Goal: Connect with others: Connect with others

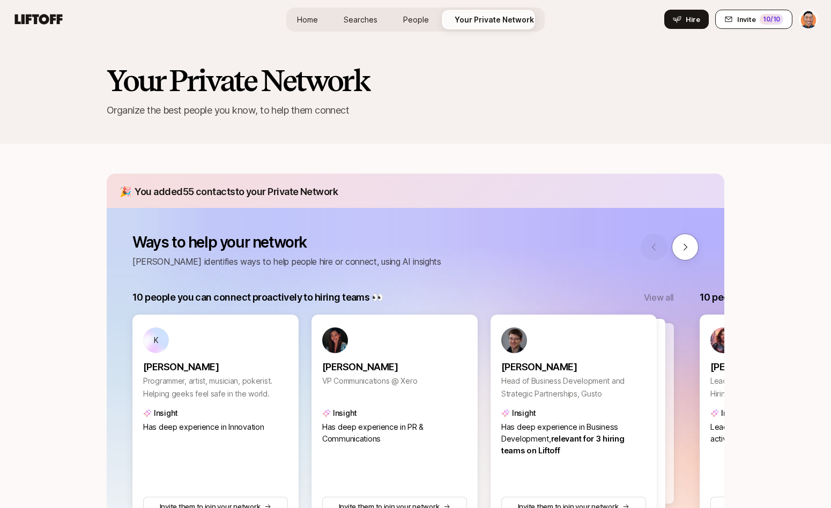
click at [773, 17] on div "10 /10" at bounding box center [772, 19] width 24 height 11
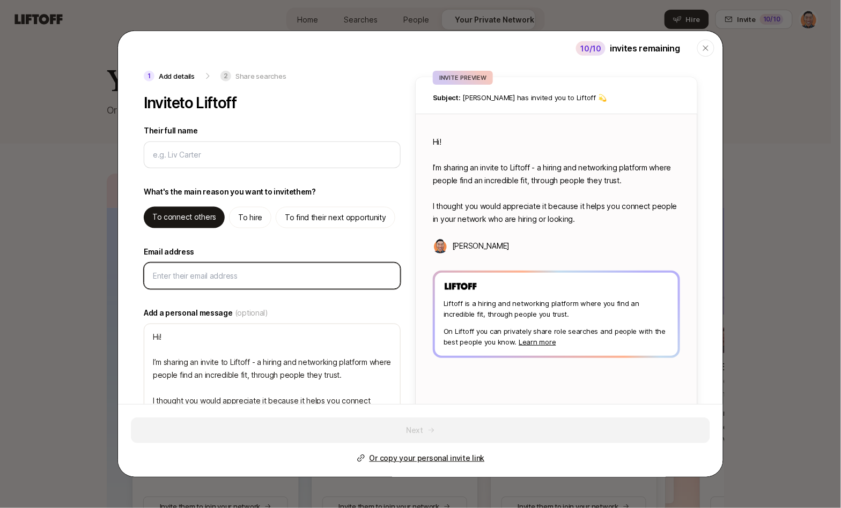
type textarea "x"
click at [231, 279] on input "Email address" at bounding box center [272, 276] width 239 height 13
paste input "[PERSON_NAME]-[PERSON_NAME] <[EMAIL_ADDRESS][DOMAIN_NAME]>"
type input "[PERSON_NAME]-[PERSON_NAME] <[EMAIL_ADDRESS][DOMAIN_NAME]>"
type textarea "x"
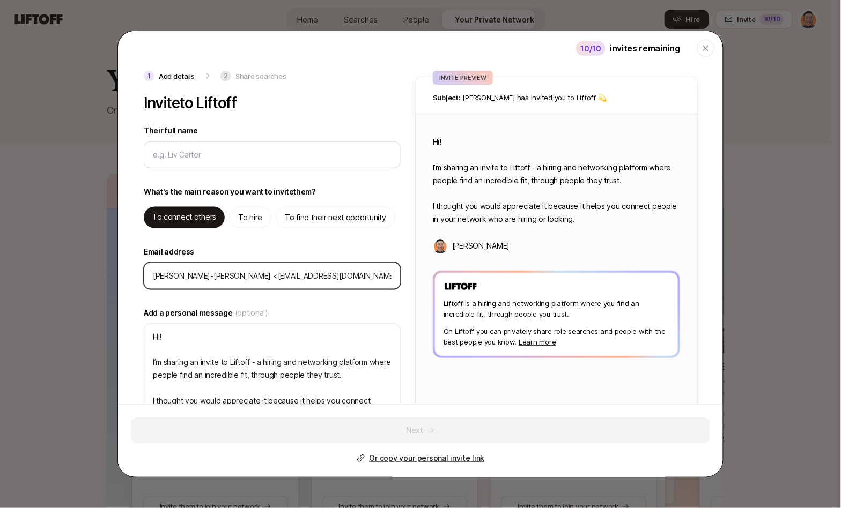
drag, startPoint x: 221, startPoint y: 276, endPoint x: 87, endPoint y: 270, distance: 134.7
click at [87, 270] on body "Home Searches People Your Private Network Hire Home Searches People Your Privat…" at bounding box center [415, 254] width 831 height 508
type input "<[EMAIL_ADDRESS][DOMAIN_NAME]>"
type textarea "x"
type input "<[EMAIL_ADDRESS][DOMAIN_NAME]>"
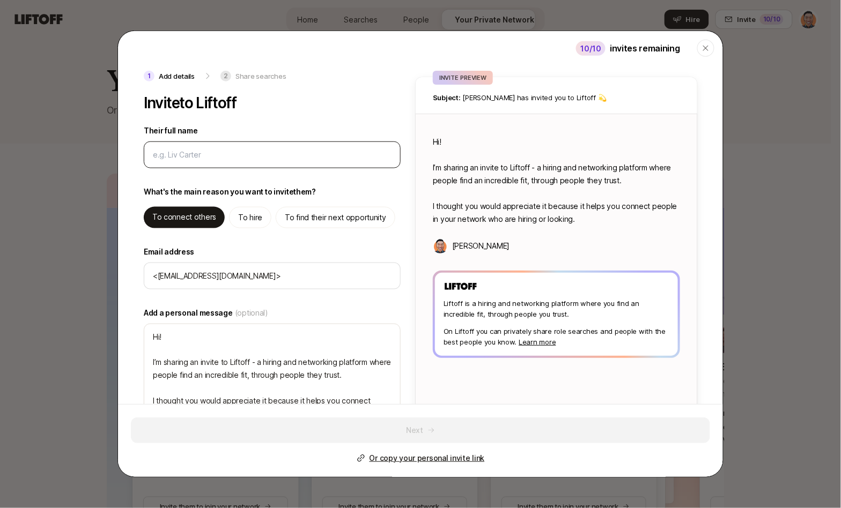
click at [224, 164] on div at bounding box center [272, 155] width 257 height 27
click at [232, 153] on input "Their full name" at bounding box center [272, 155] width 239 height 13
paste input "[PERSON_NAME]-[PERSON_NAME]"
type input "[PERSON_NAME]-[PERSON_NAME]"
type textarea "x"
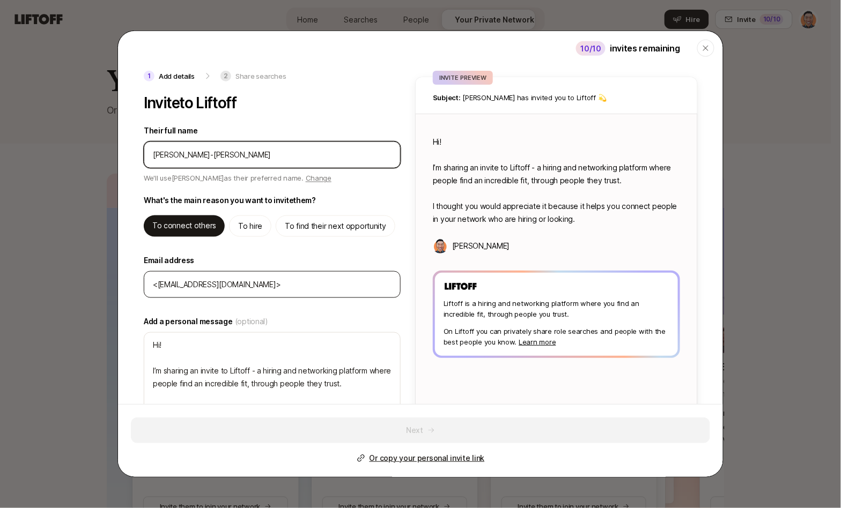
type input "[PERSON_NAME]-[PERSON_NAME]"
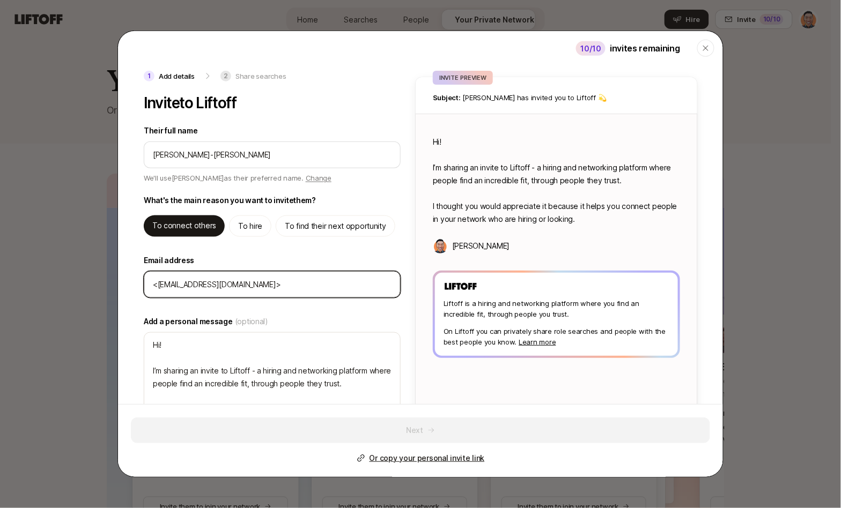
type textarea "Hi [PERSON_NAME]! I’m sharing an invite to Liftoff - a hiring and networking pl…"
type textarea "x"
drag, startPoint x: 158, startPoint y: 285, endPoint x: 138, endPoint y: 283, distance: 20.0
click at [138, 283] on div "1 Add details 2 Share searches Invite to Liftoff Their full name We'll use [PER…" at bounding box center [420, 254] width 605 height 366
type input "[EMAIL_ADDRESS][DOMAIN_NAME]>"
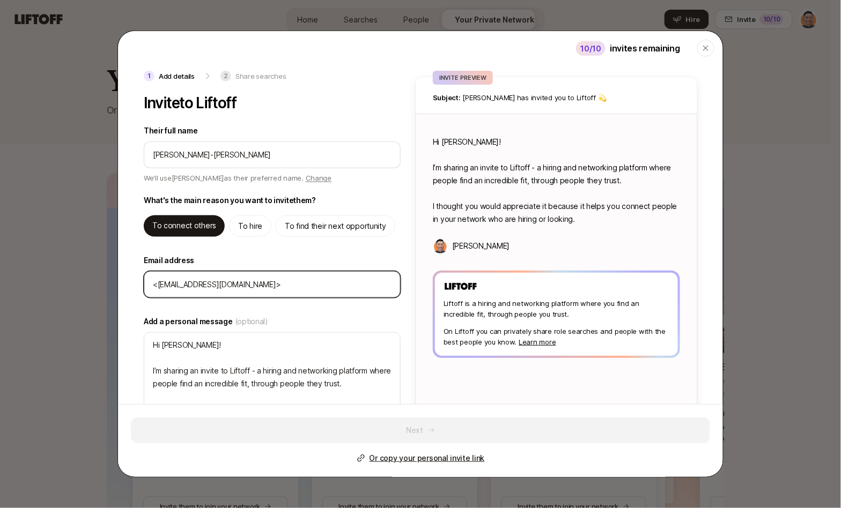
type textarea "x"
click at [285, 282] on input "[EMAIL_ADDRESS][DOMAIN_NAME]>" at bounding box center [272, 284] width 239 height 13
type input "[EMAIL_ADDRESS][DOMAIN_NAME]"
type textarea "x"
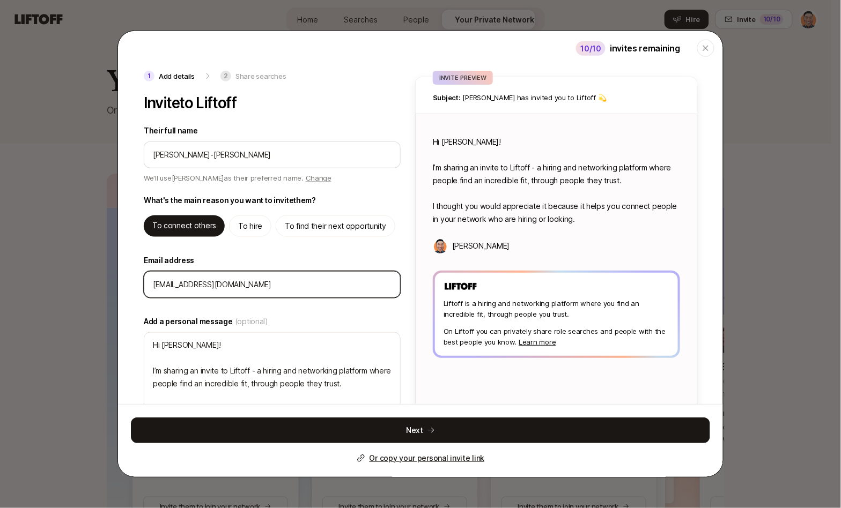
type input "[EMAIL_ADDRESS][DOMAIN_NAME]"
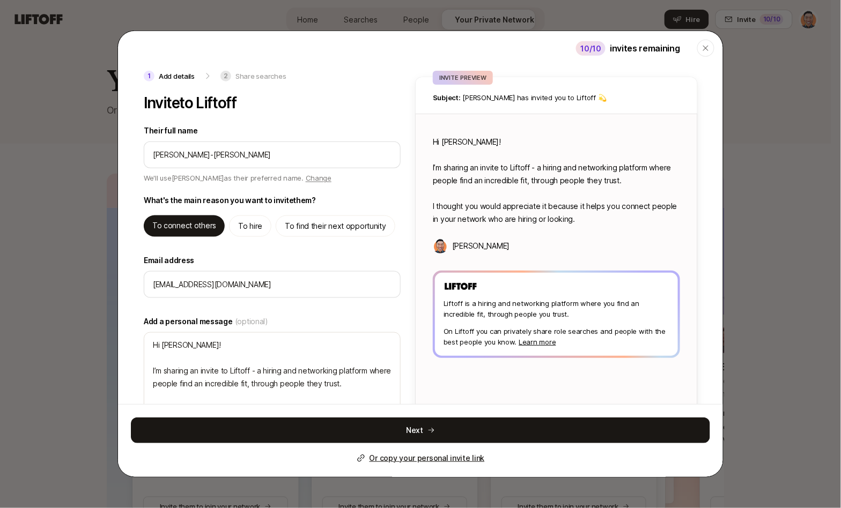
click at [295, 250] on div "1 Add details 2 Share searches Invite to Liftoff Their full name We'll use [PER…" at bounding box center [273, 254] width 259 height 366
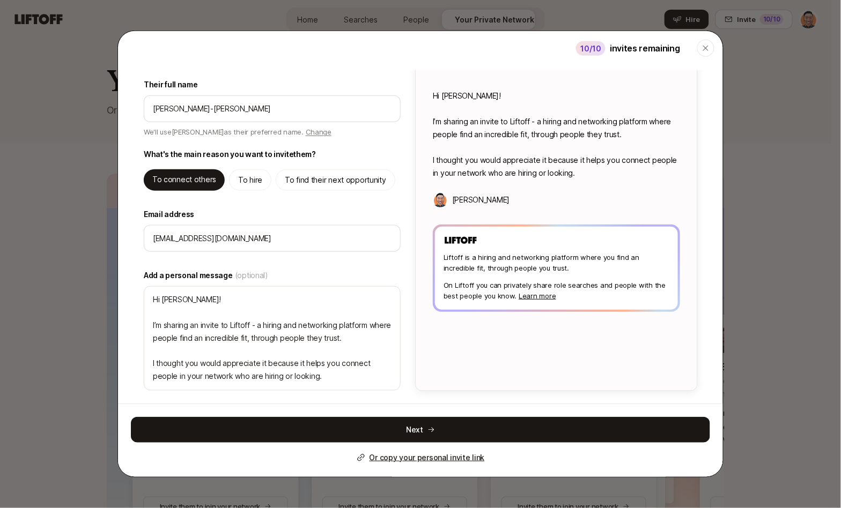
click at [337, 179] on p "To find their next opportunity" at bounding box center [335, 180] width 101 height 13
type textarea "Hi [PERSON_NAME]! I’m sharing an invite to Liftoff - you can use it to find hig…"
type textarea "x"
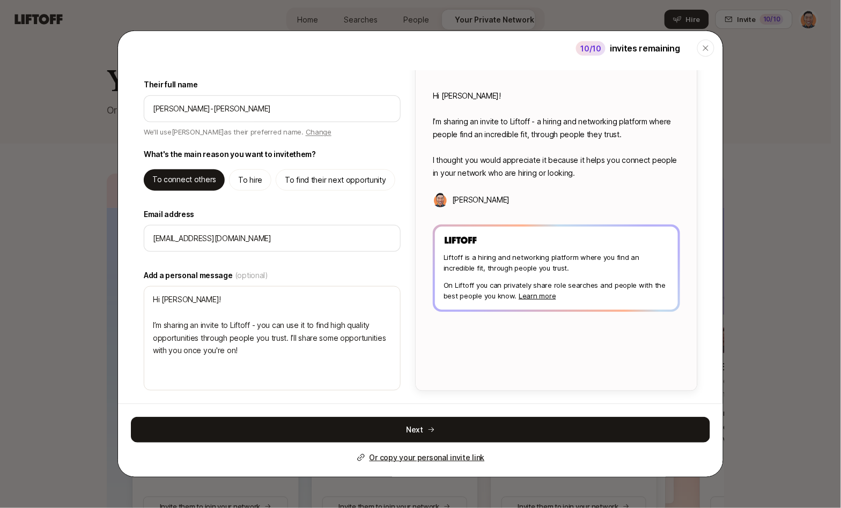
scroll to position [20, 0]
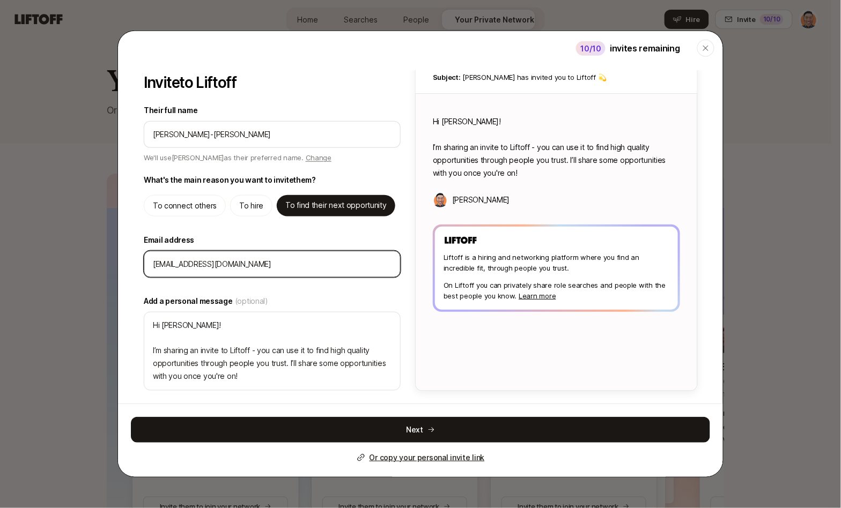
click at [341, 266] on input "[EMAIL_ADDRESS][DOMAIN_NAME]" at bounding box center [272, 264] width 239 height 13
click at [293, 241] on label "Email address" at bounding box center [272, 240] width 257 height 13
click at [293, 258] on input "[EMAIL_ADDRESS][DOMAIN_NAME]" at bounding box center [272, 264] width 239 height 13
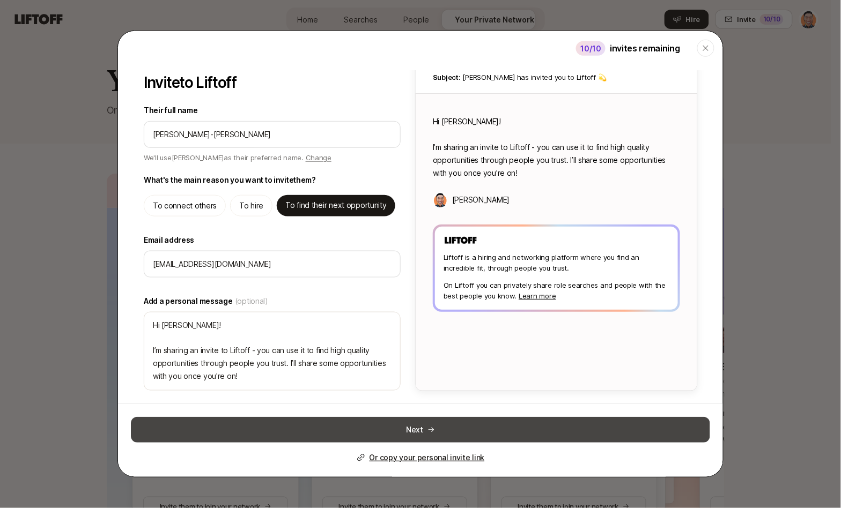
click at [493, 430] on button "Next" at bounding box center [420, 430] width 579 height 26
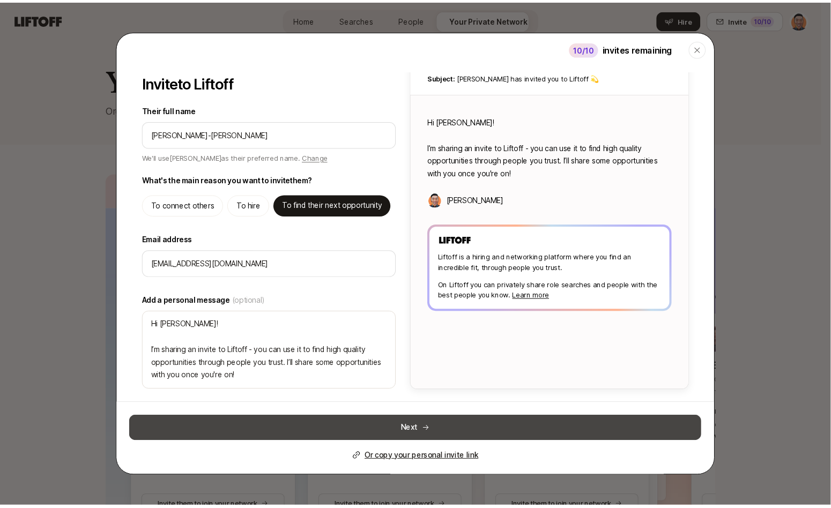
scroll to position [0, 0]
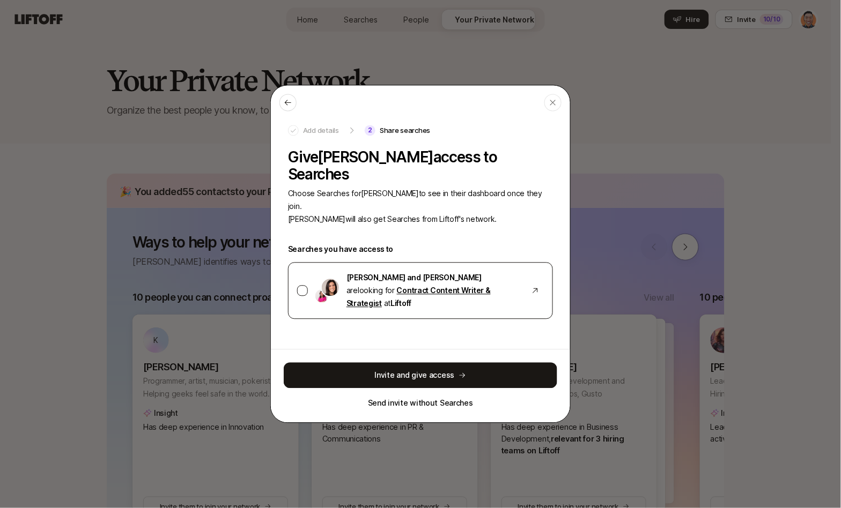
click at [460, 273] on span "[PERSON_NAME] and [PERSON_NAME]" at bounding box center [413, 277] width 135 height 9
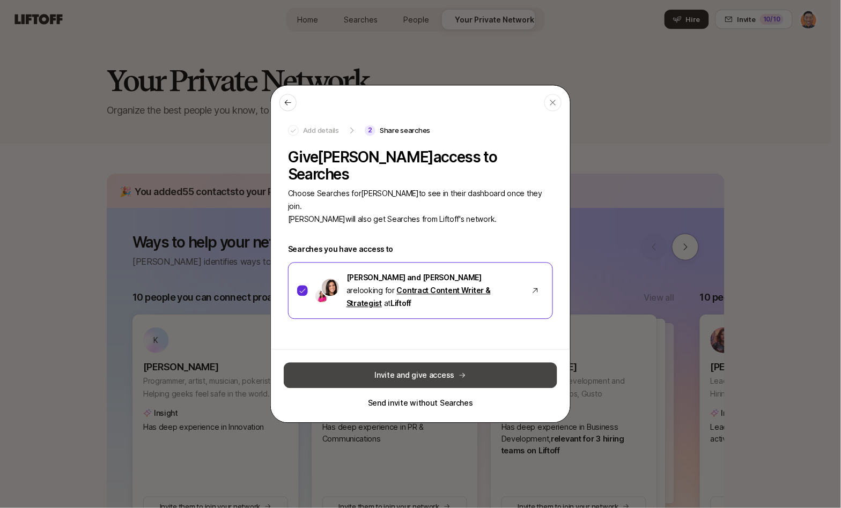
click at [469, 363] on button "Invite and give access" at bounding box center [420, 376] width 273 height 26
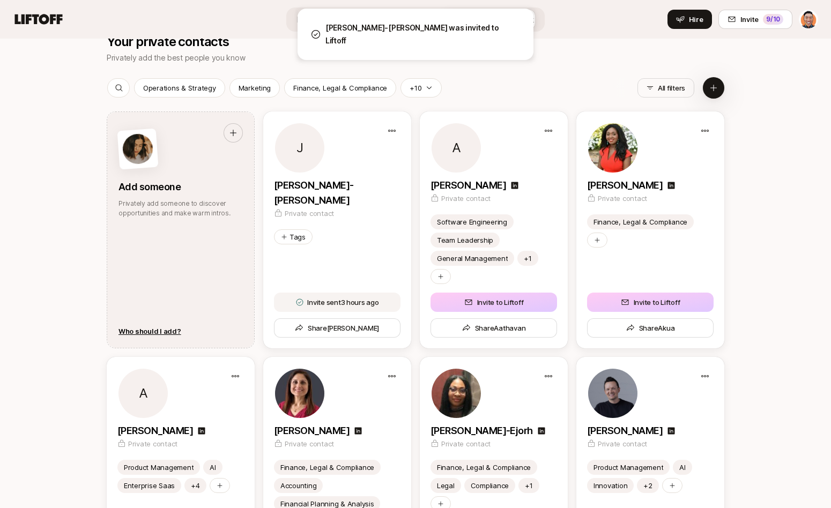
scroll to position [1450, 0]
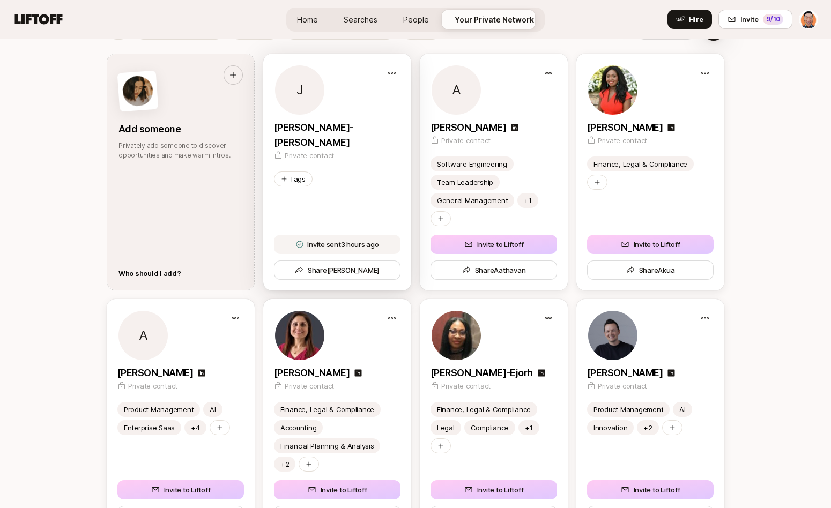
click at [337, 172] on div "Tags" at bounding box center [337, 179] width 127 height 15
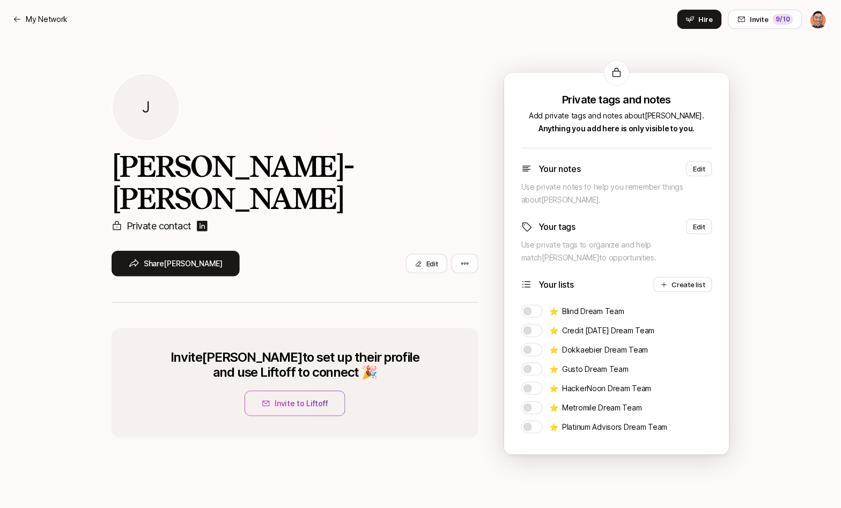
click at [201, 220] on img at bounding box center [202, 226] width 13 height 13
click at [422, 254] on button "Edit" at bounding box center [426, 263] width 41 height 19
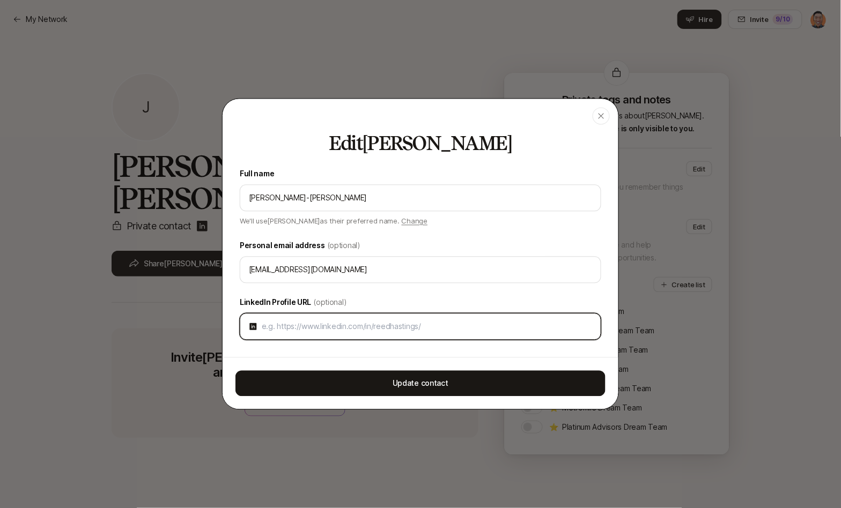
click at [383, 323] on input at bounding box center [427, 327] width 330 height 13
paste input "[URL][DOMAIN_NAME][PERSON_NAME]"
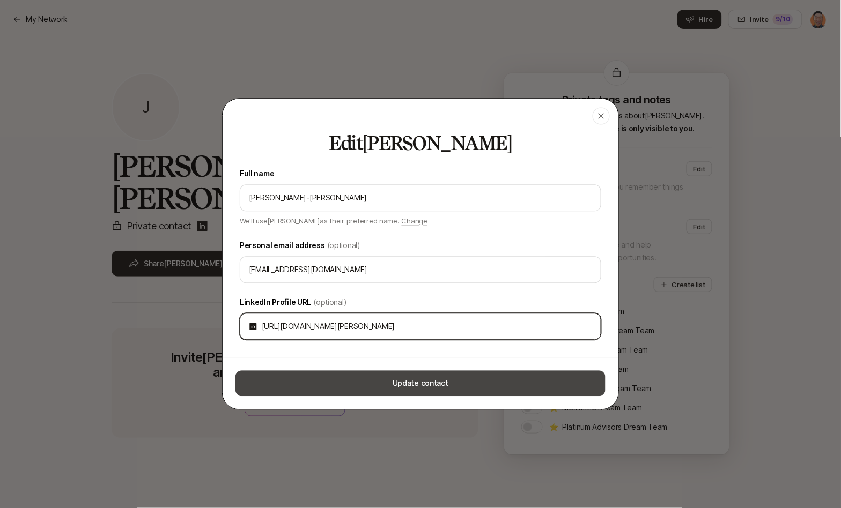
type input "[URL][DOMAIN_NAME][PERSON_NAME]"
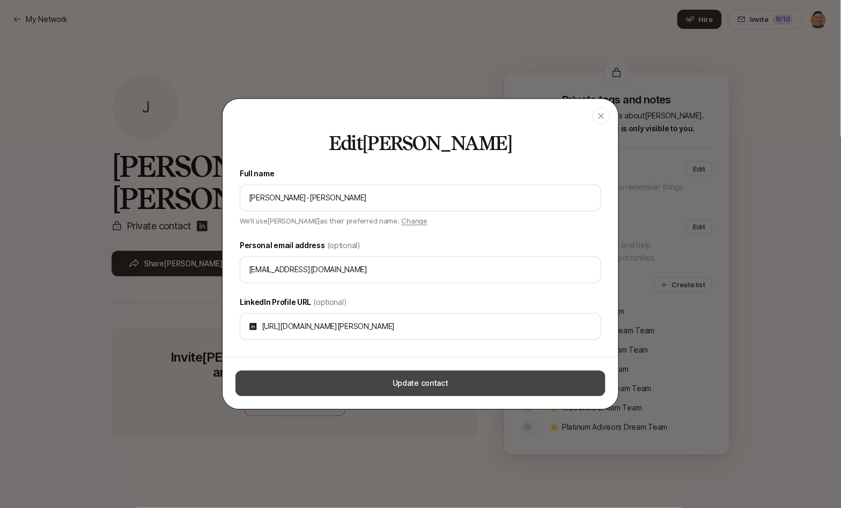
click at [429, 382] on button "Update contact" at bounding box center [420, 384] width 370 height 26
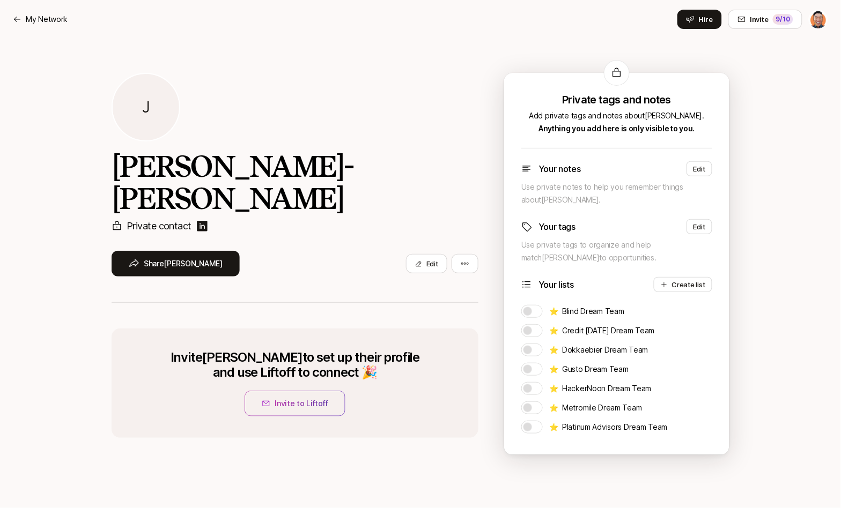
click at [184, 73] on div "J [PERSON_NAME]-[PERSON_NAME] Private contact Share [PERSON_NAME] Edit" at bounding box center [295, 188] width 367 height 230
drag, startPoint x: 48, startPoint y: 19, endPoint x: 87, endPoint y: 11, distance: 40.0
click at [48, 19] on p "My Network" at bounding box center [47, 19] width 42 height 13
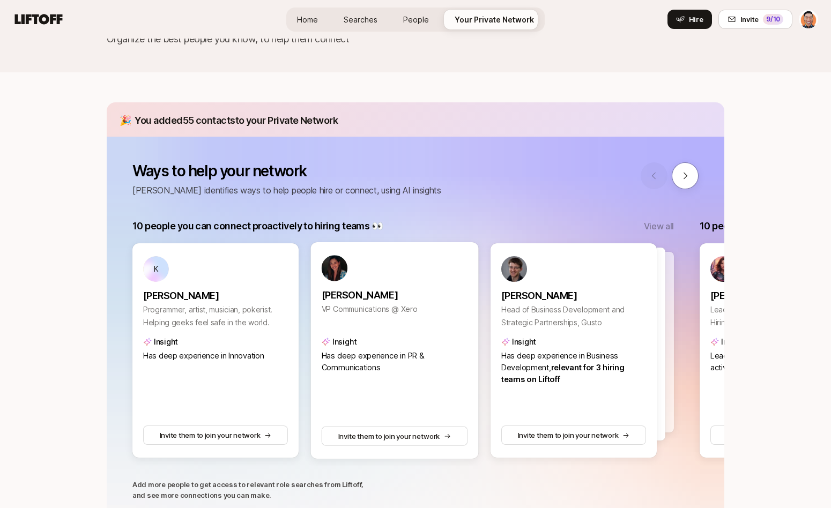
scroll to position [76, 0]
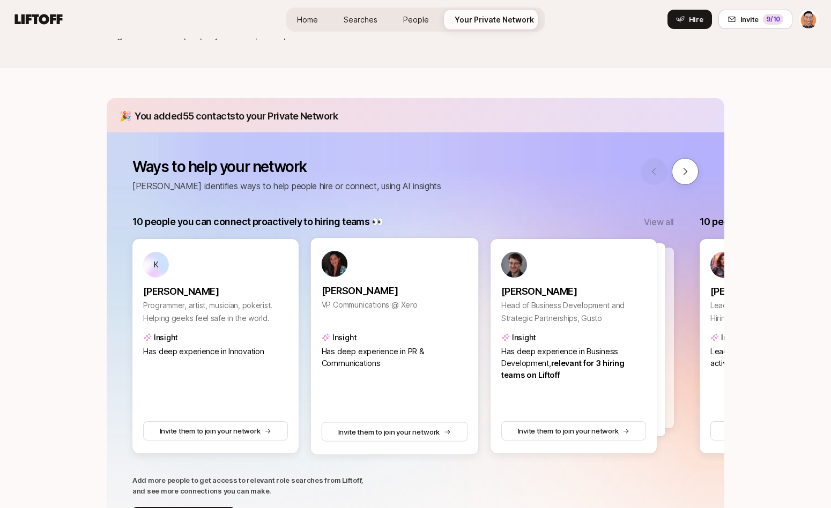
click at [340, 265] on img at bounding box center [335, 264] width 26 height 26
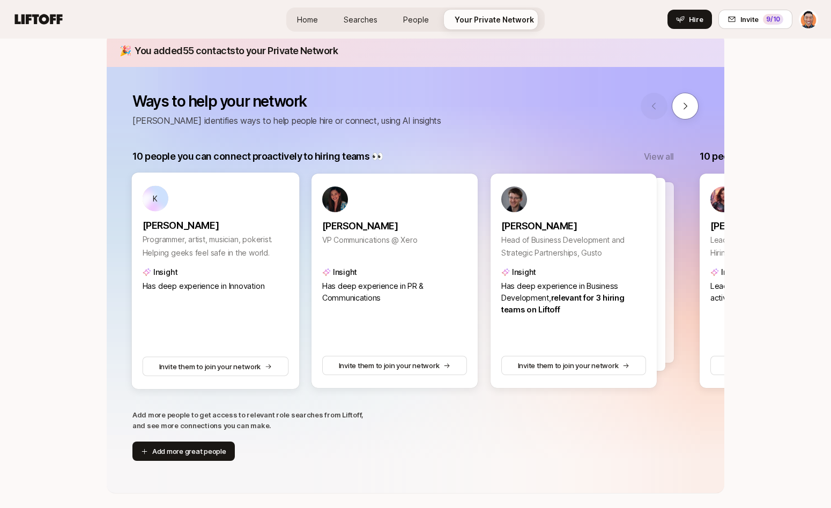
scroll to position [145, 0]
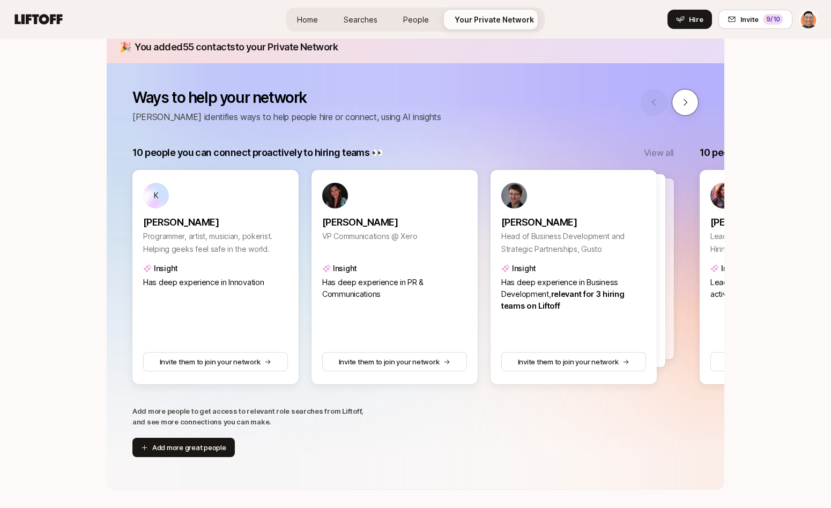
click at [682, 108] on button at bounding box center [685, 102] width 27 height 27
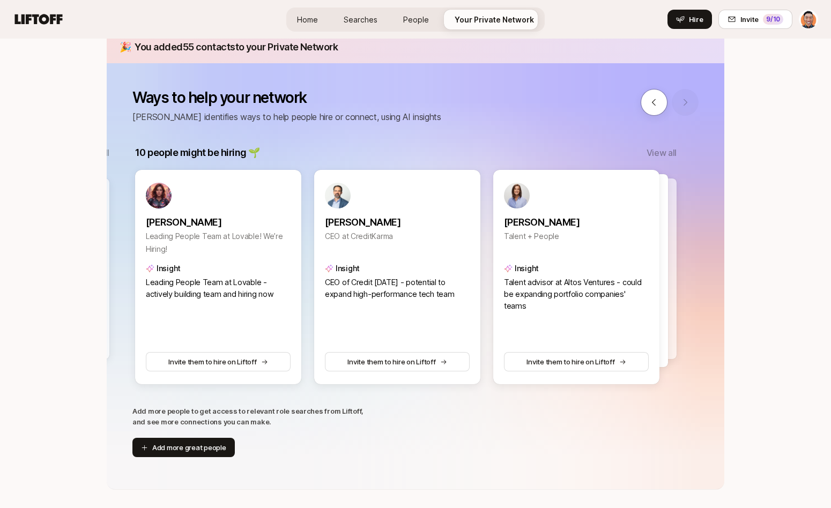
scroll to position [0, 567]
click at [649, 105] on icon at bounding box center [654, 103] width 10 height 10
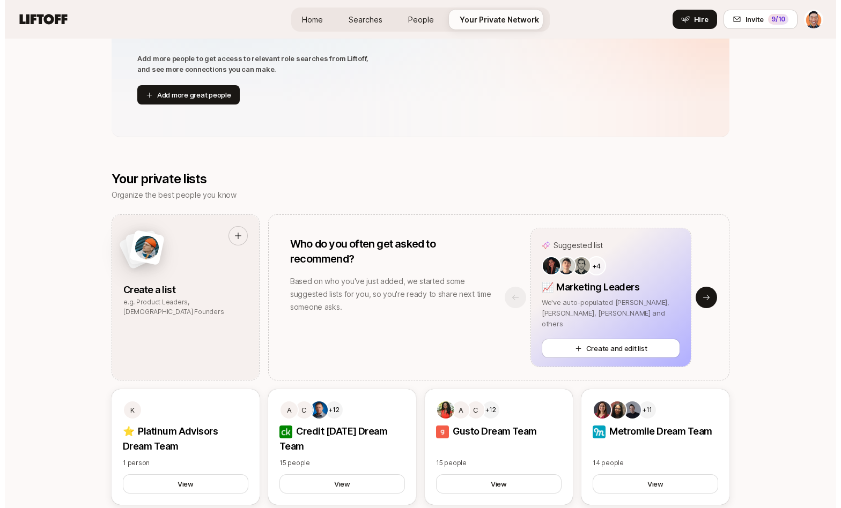
scroll to position [522, 0]
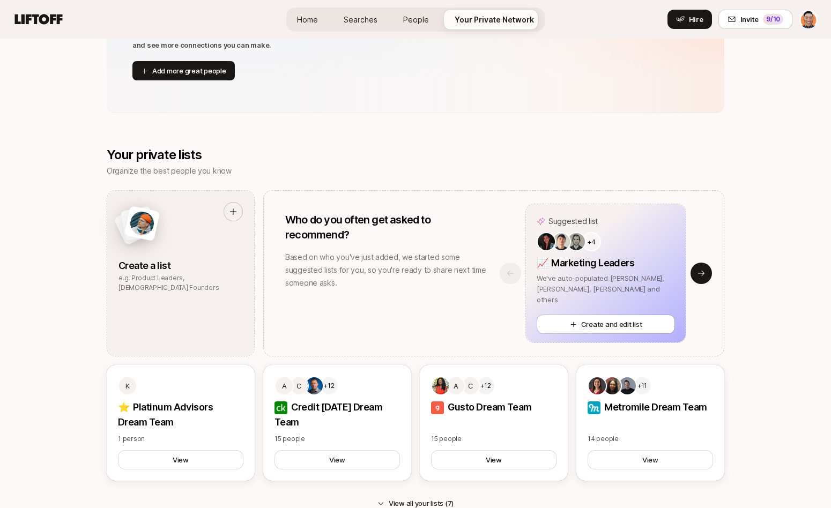
click at [622, 223] on div "Suggested list" at bounding box center [606, 221] width 138 height 13
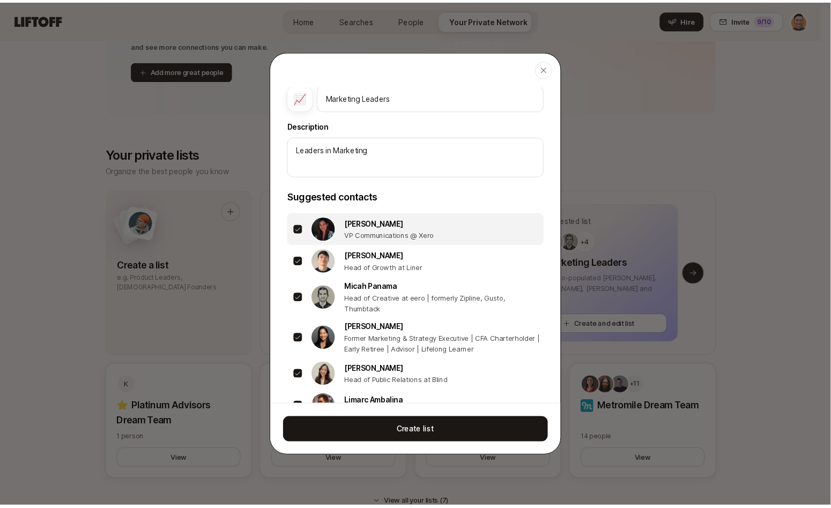
scroll to position [121, 0]
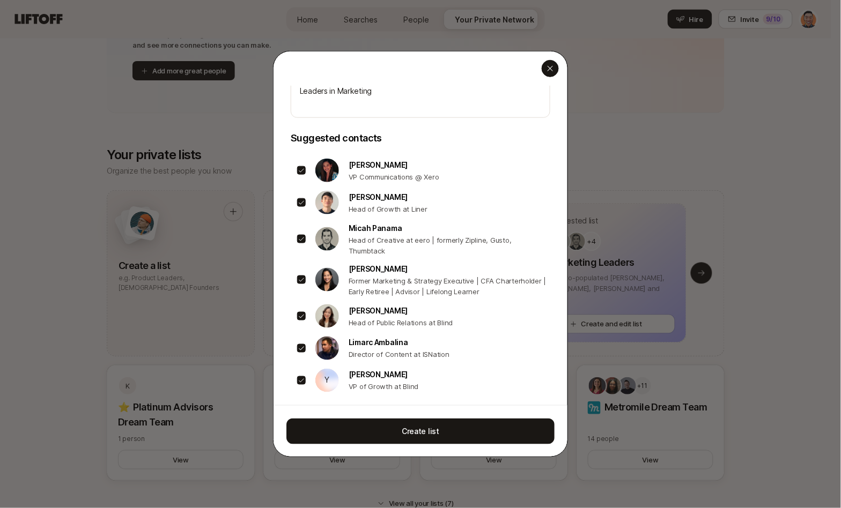
click at [552, 66] on icon "button" at bounding box center [549, 68] width 5 height 5
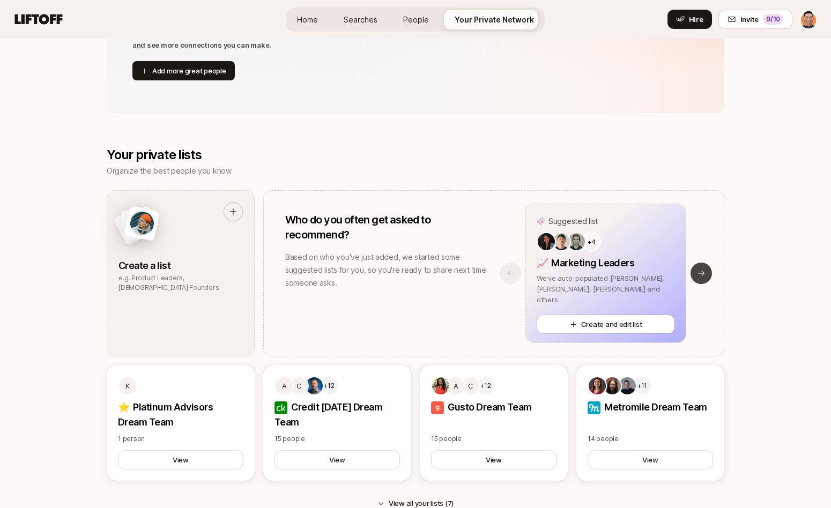
click at [699, 270] on icon at bounding box center [701, 273] width 9 height 9
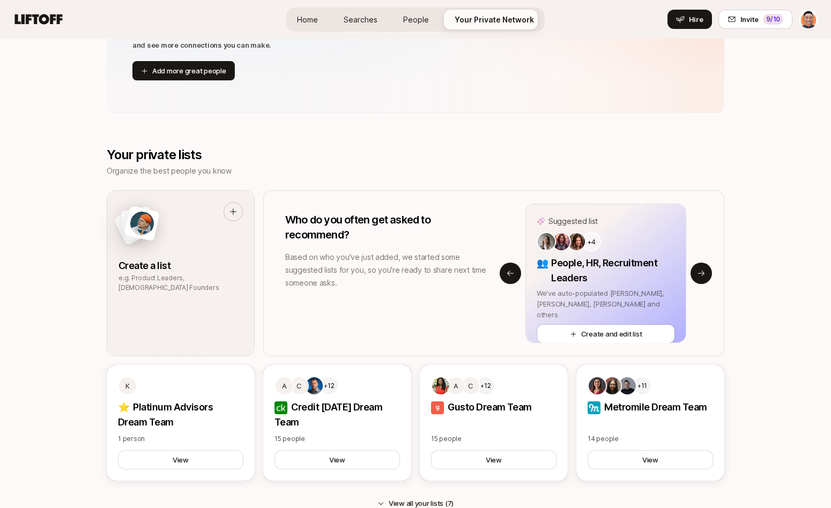
drag, startPoint x: 52, startPoint y: 245, endPoint x: 56, endPoint y: 236, distance: 9.4
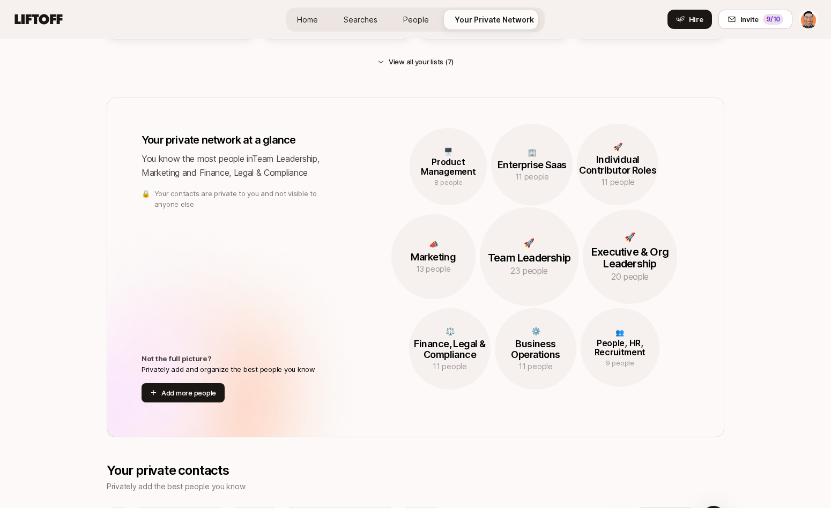
scroll to position [965, 0]
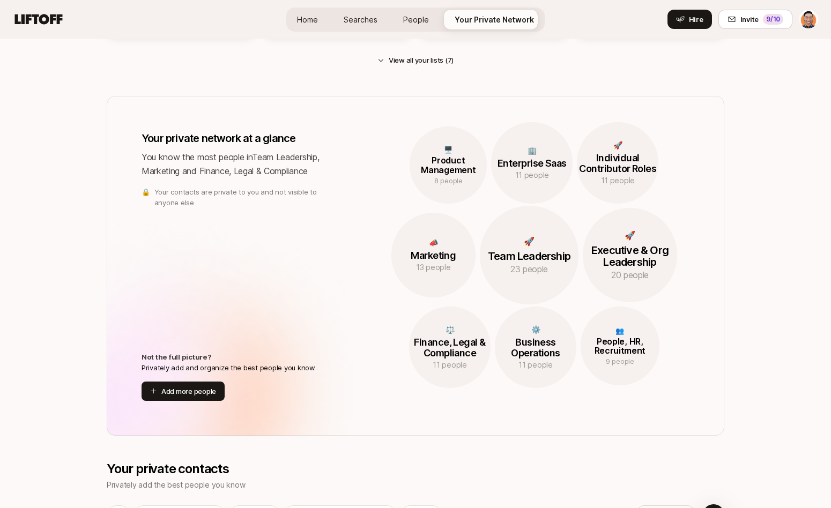
click at [524, 250] on p "Team Leadership" at bounding box center [529, 256] width 99 height 12
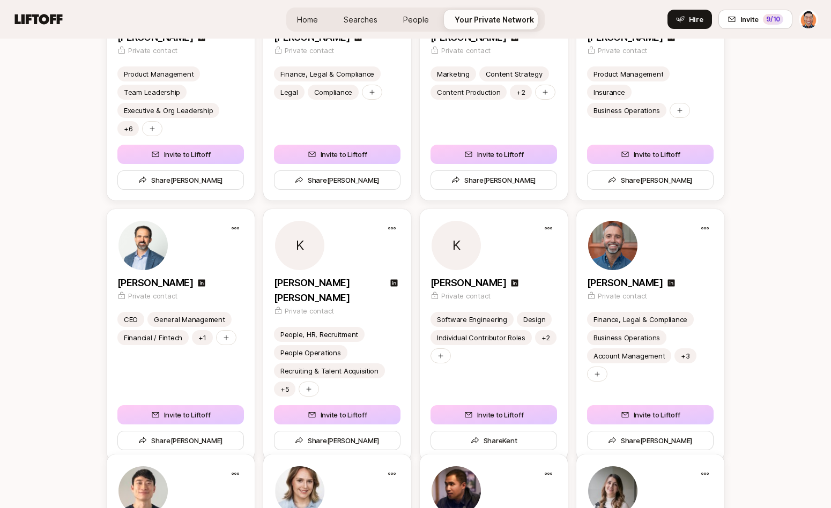
scroll to position [2501, 0]
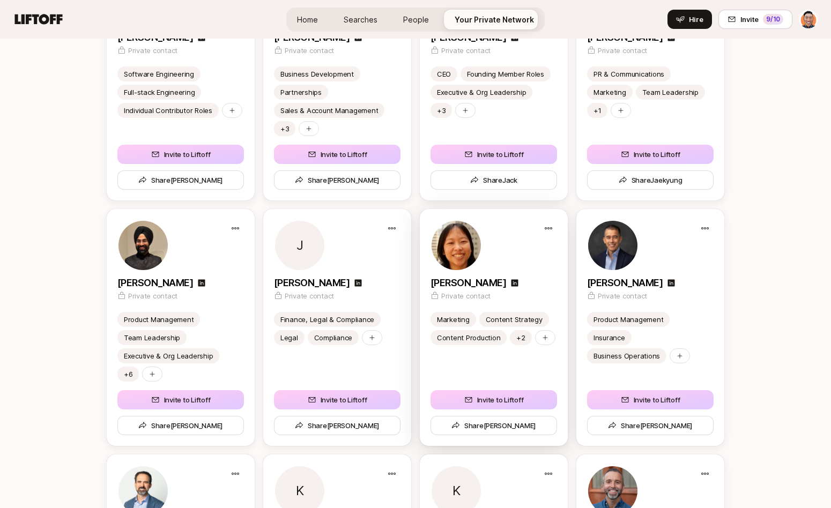
click at [521, 338] on p "+2" at bounding box center [520, 337] width 9 height 11
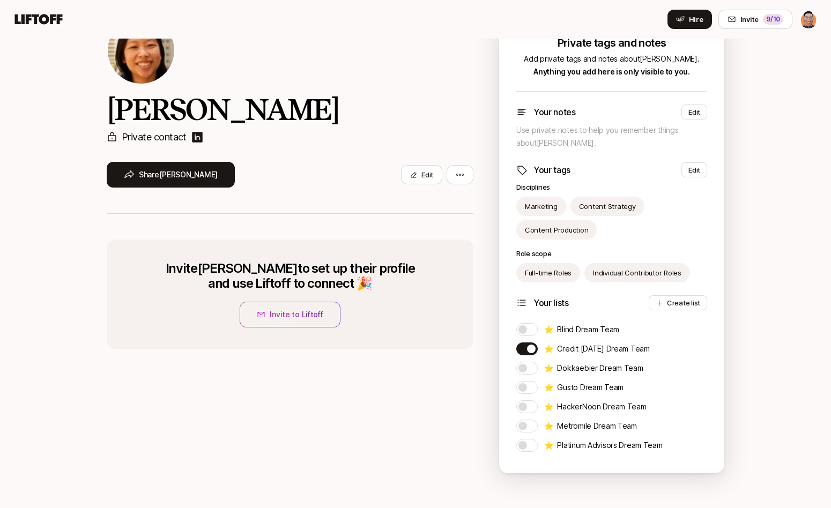
scroll to position [64, 0]
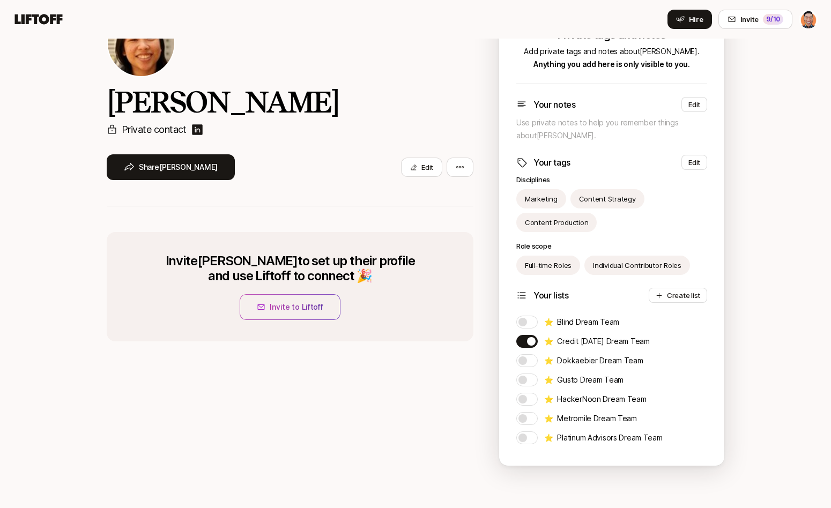
click at [336, 165] on div "Share [PERSON_NAME] Edit" at bounding box center [290, 167] width 367 height 26
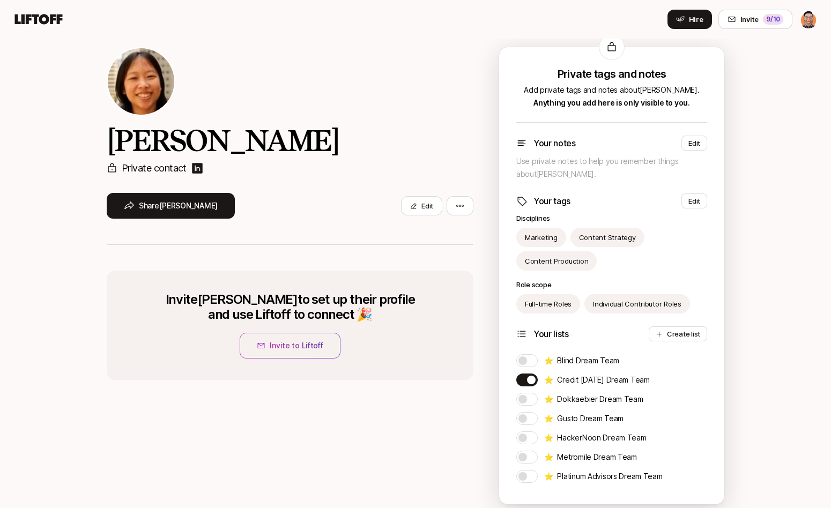
scroll to position [0, 0]
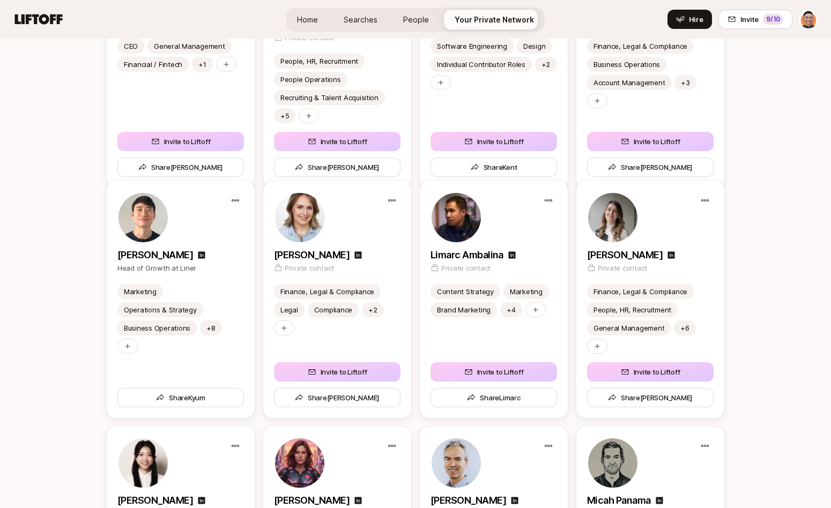
scroll to position [3022, 0]
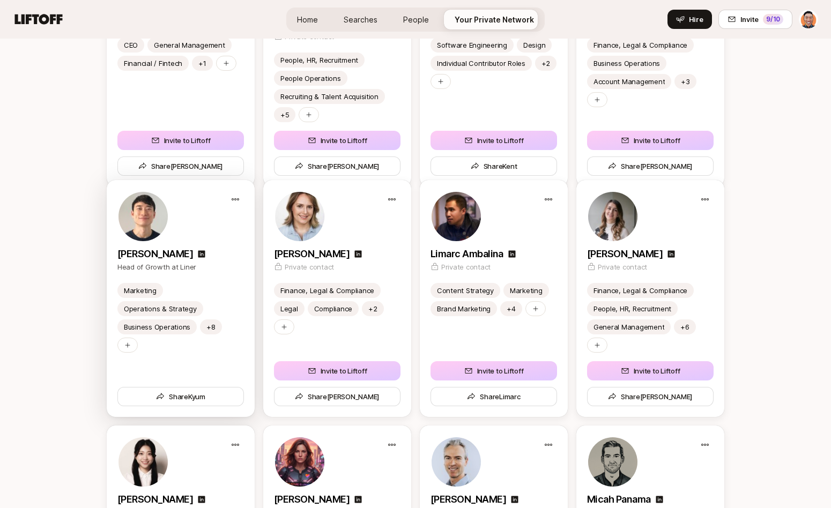
click at [139, 225] on img at bounding box center [143, 216] width 49 height 49
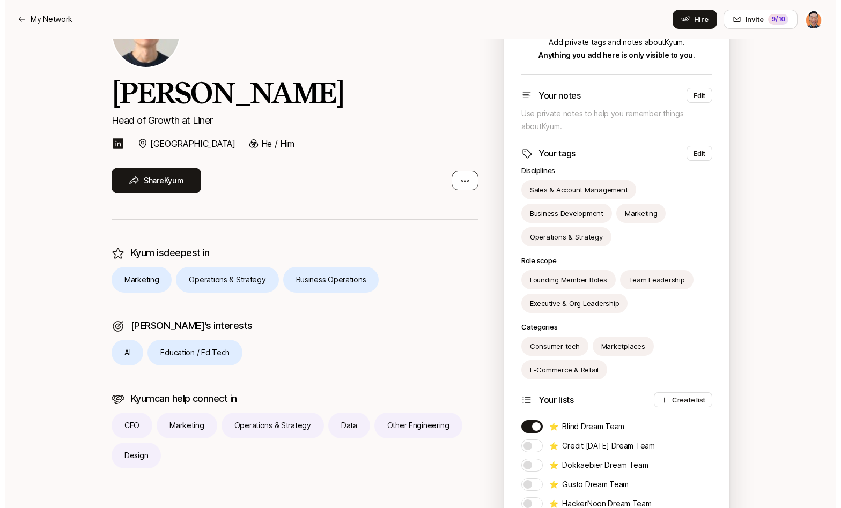
scroll to position [72, 0]
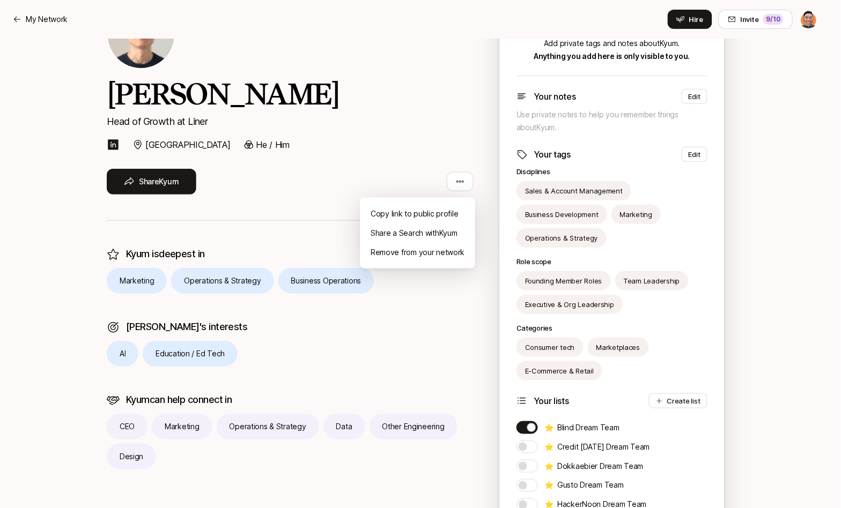
click at [461, 184] on html "My Network My Network Hire Invite 9 /10 [PERSON_NAME] Head of Growth at Liner […" at bounding box center [420, 182] width 841 height 508
click at [435, 144] on html "My Network My Network Hire Invite 9 /10 [PERSON_NAME] Head of Growth at Liner […" at bounding box center [420, 182] width 841 height 508
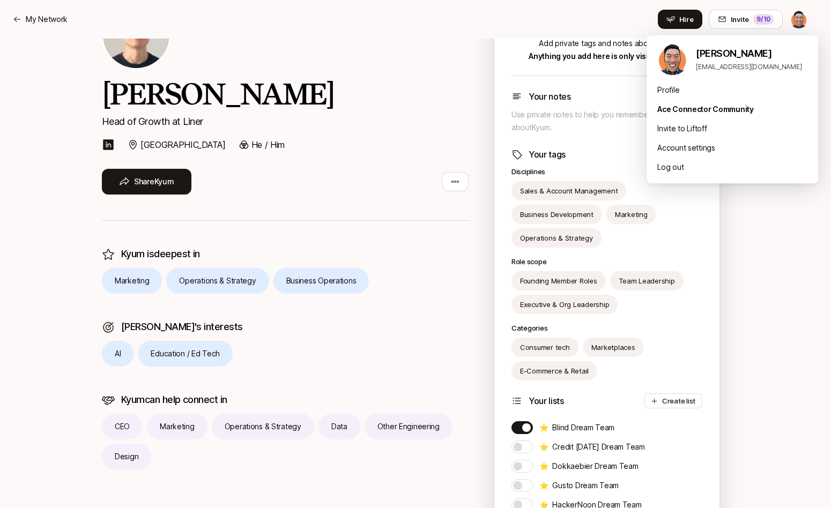
click at [809, 19] on html "My Network My Network Hire Invite 9 /10 [PERSON_NAME] Head of Growth at Liner […" at bounding box center [415, 182] width 831 height 508
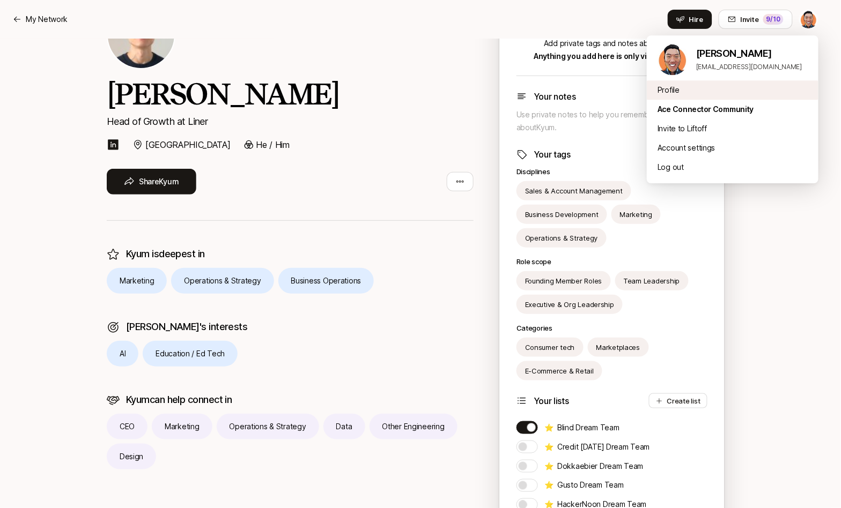
click at [686, 94] on div "Profile" at bounding box center [733, 89] width 172 height 19
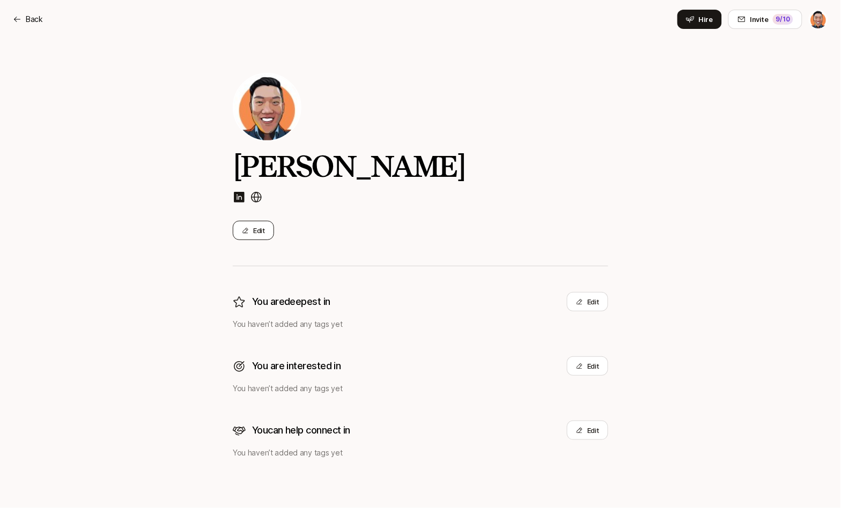
click at [247, 229] on icon at bounding box center [245, 230] width 7 height 7
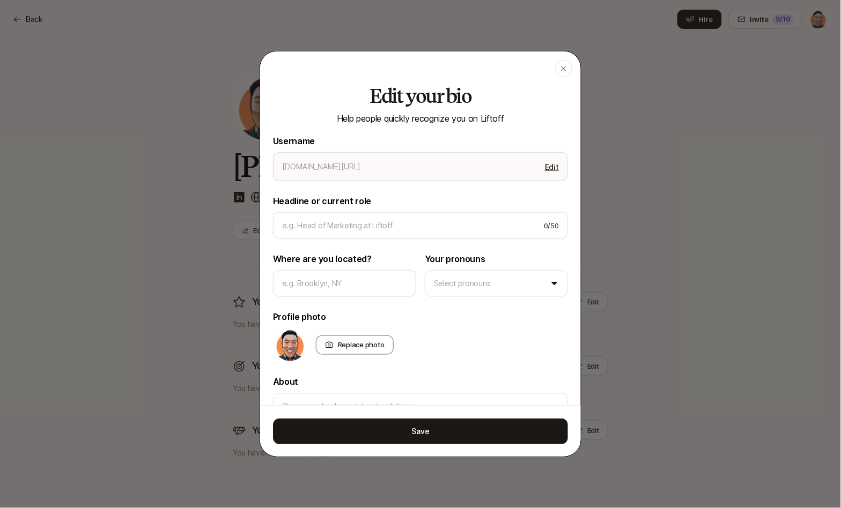
type textarea "x"
type input "[PERSON_NAME]"
click at [564, 66] on icon "button" at bounding box center [563, 68] width 9 height 9
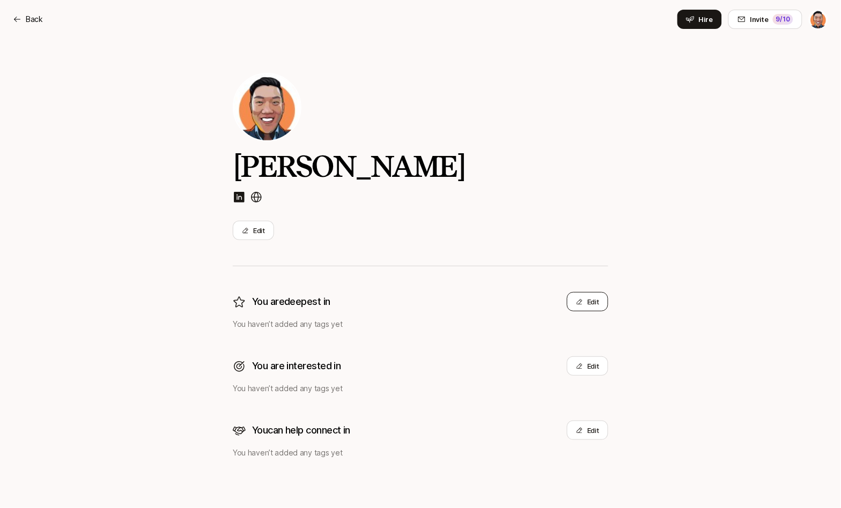
click at [604, 303] on button "Edit" at bounding box center [587, 301] width 41 height 19
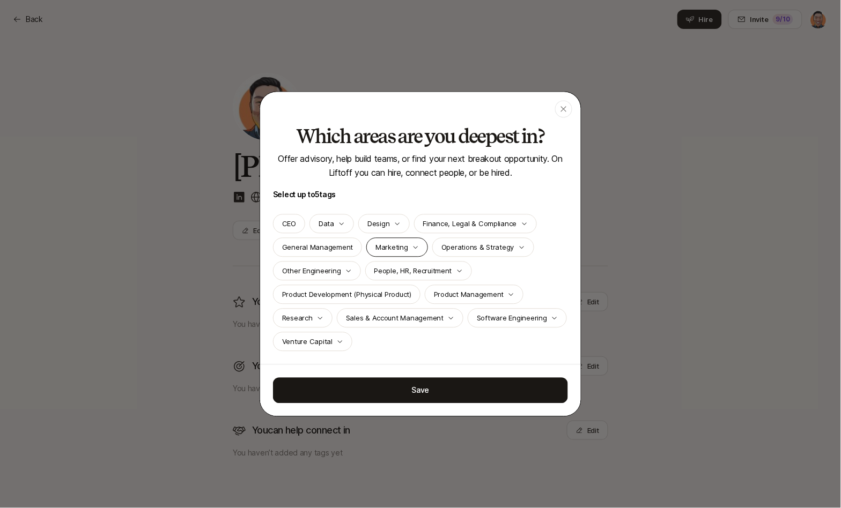
click at [413, 250] on icon "button" at bounding box center [415, 248] width 6 height 6
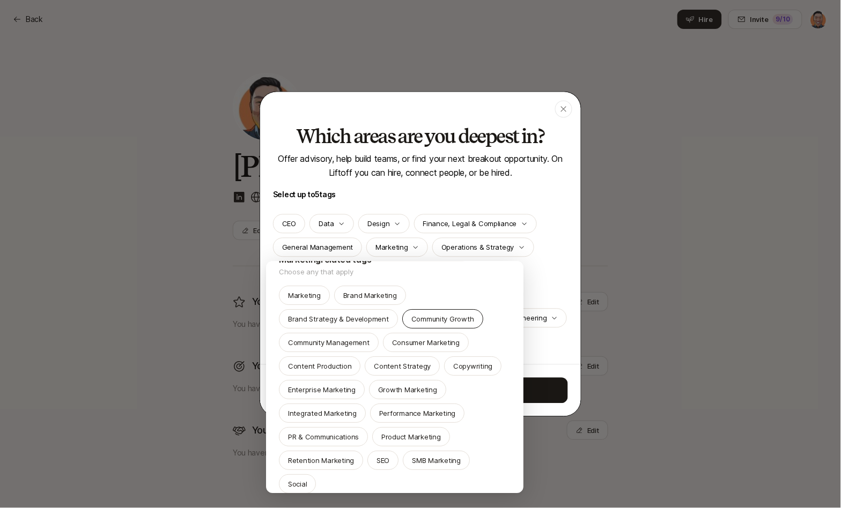
scroll to position [30, 0]
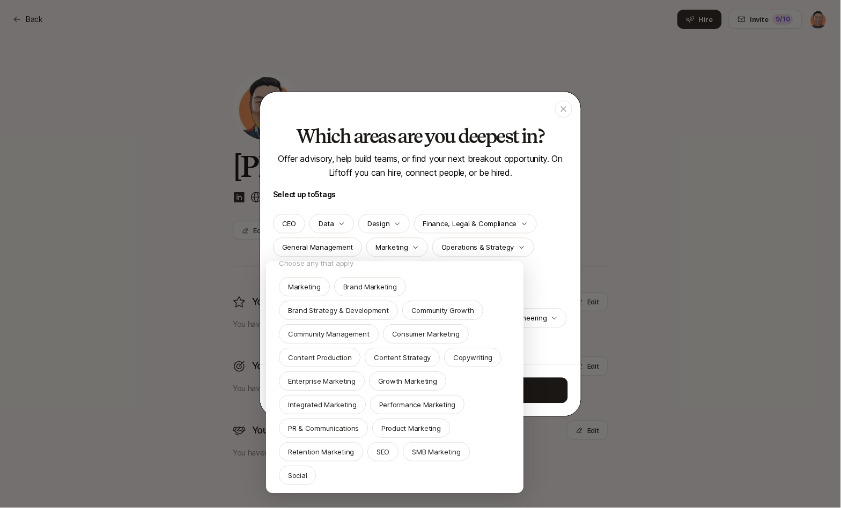
click at [340, 428] on p "PR & Communications" at bounding box center [323, 429] width 71 height 11
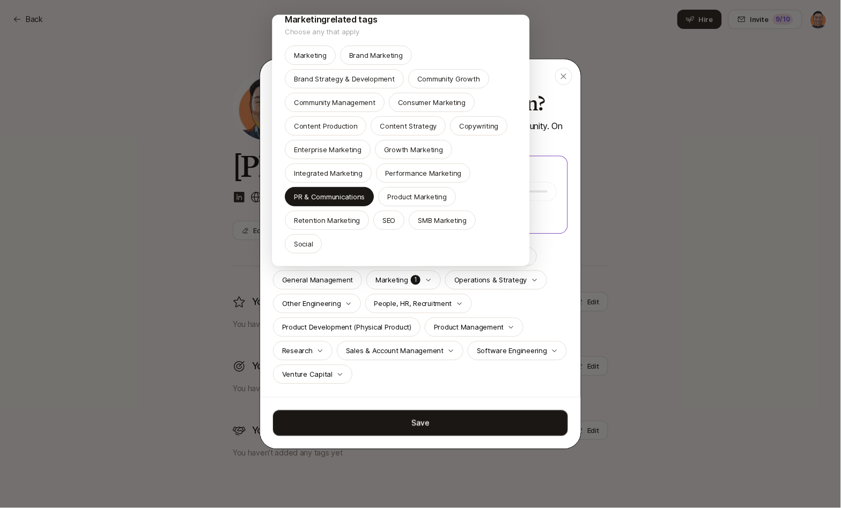
scroll to position [15, 0]
click at [352, 127] on p "Content Production" at bounding box center [325, 126] width 63 height 11
click at [391, 127] on p "Content Strategy" at bounding box center [408, 126] width 57 height 11
click at [388, 218] on p "SEO" at bounding box center [389, 221] width 13 height 11
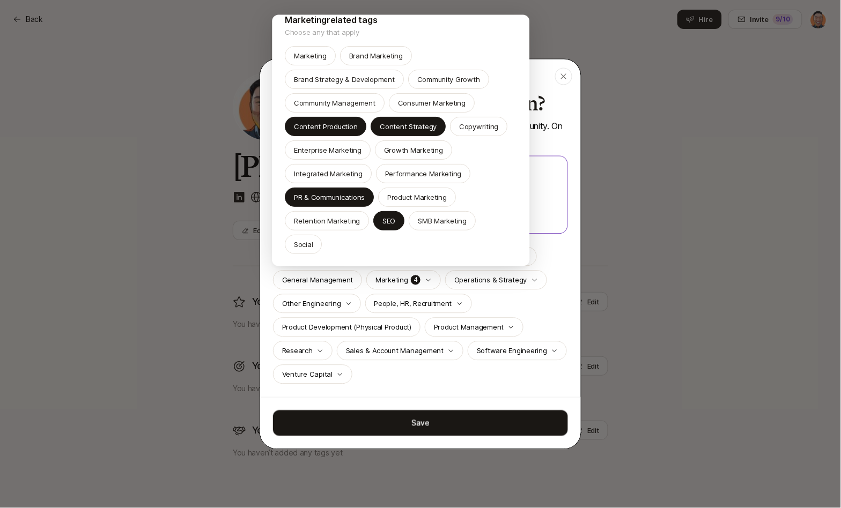
scroll to position [0, 0]
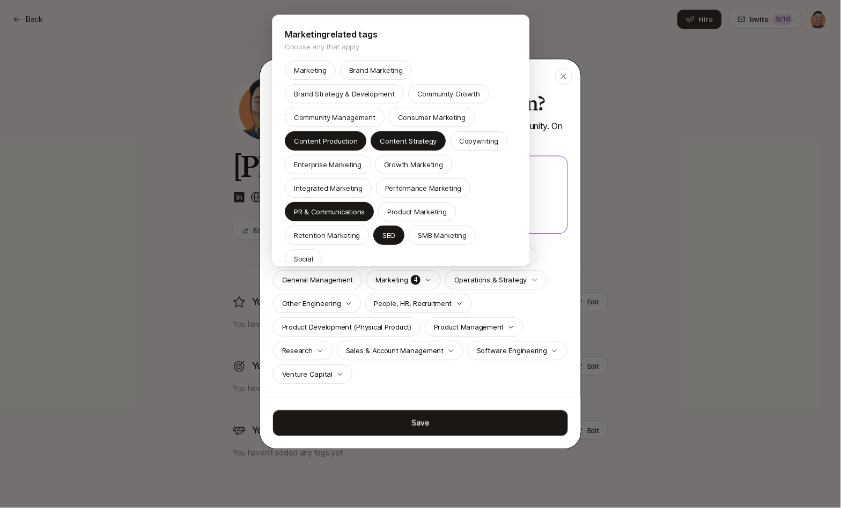
click at [557, 131] on div at bounding box center [420, 254] width 841 height 508
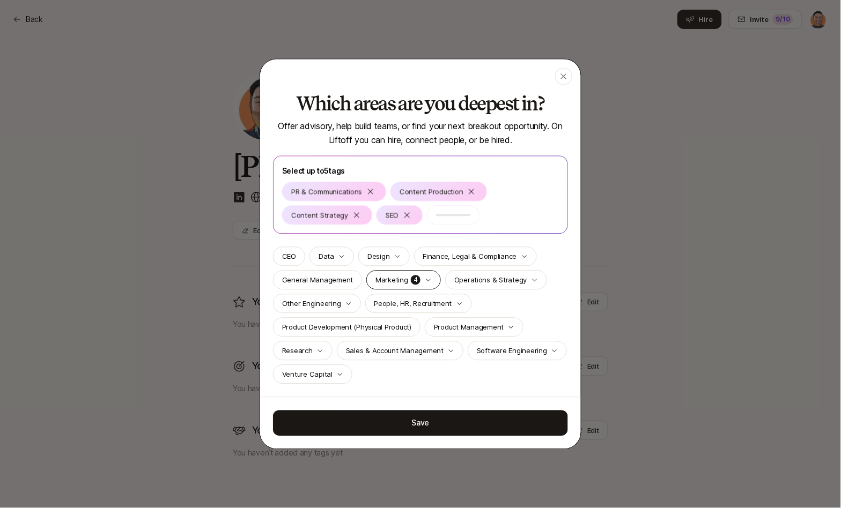
click at [428, 283] on icon "button" at bounding box center [428, 280] width 6 height 6
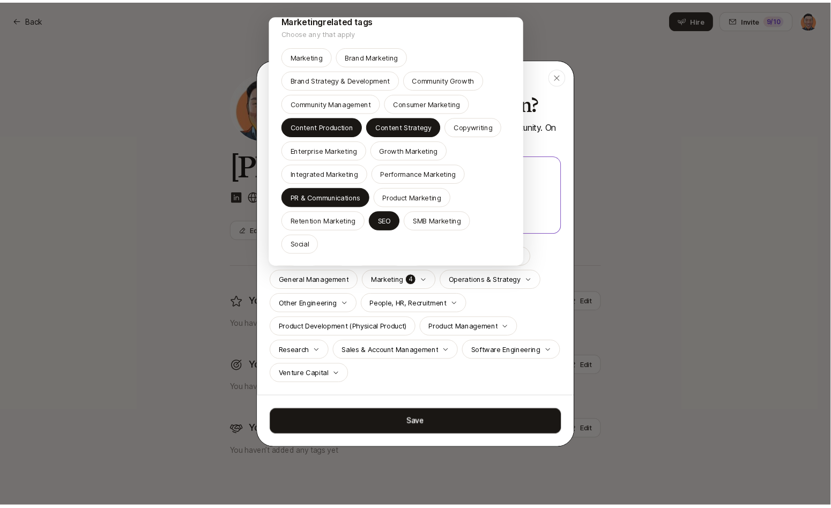
scroll to position [15, 0]
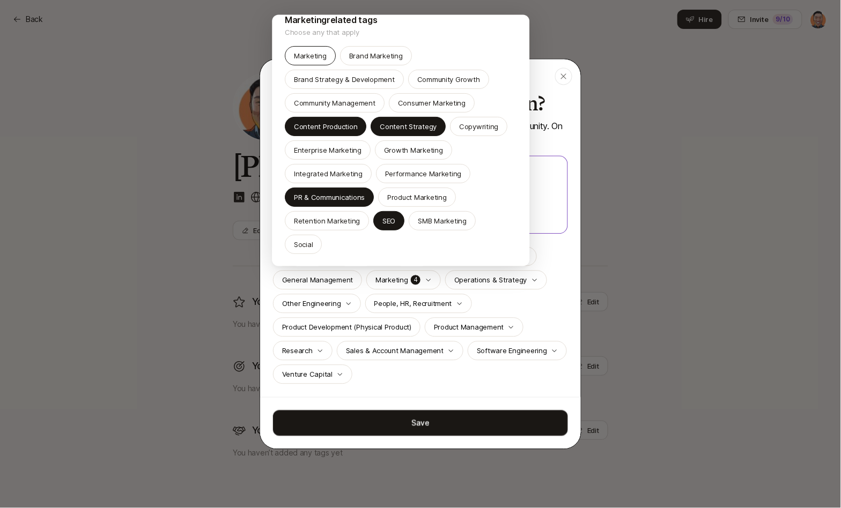
click at [319, 53] on p "Marketing" at bounding box center [310, 55] width 33 height 11
click at [538, 330] on div at bounding box center [420, 254] width 841 height 508
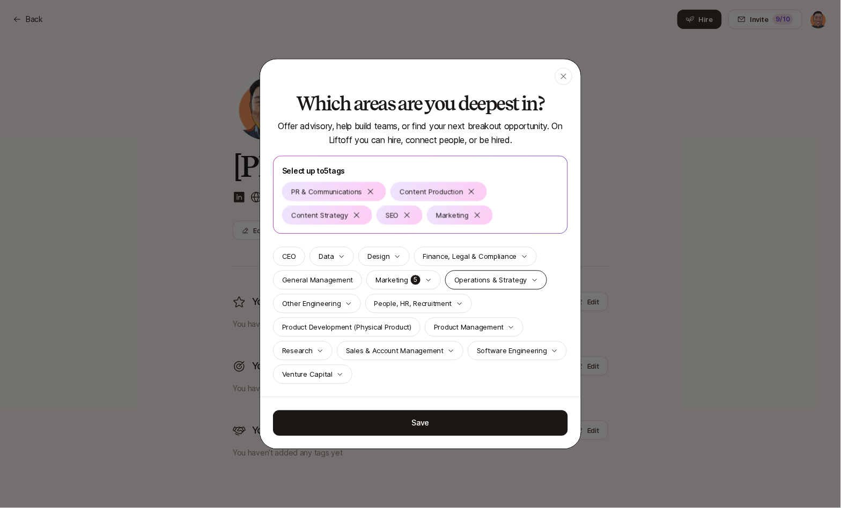
click at [488, 279] on p "Operations & Strategy" at bounding box center [490, 280] width 73 height 11
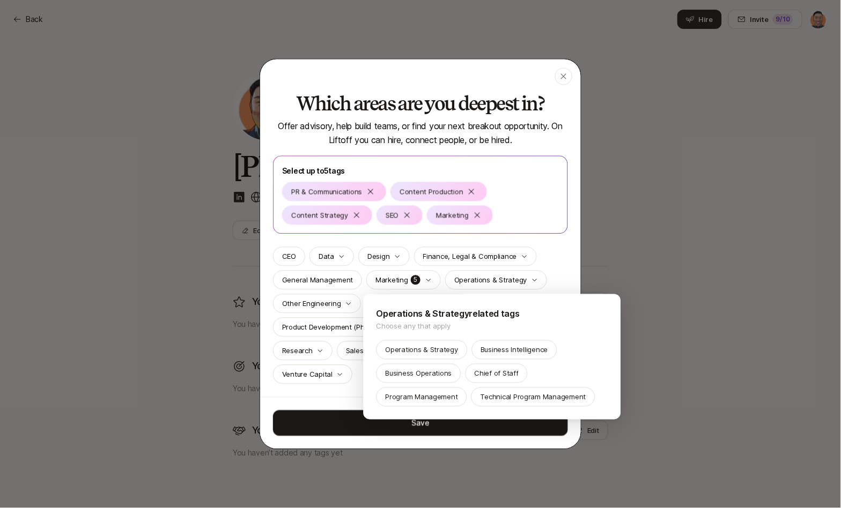
click at [496, 279] on div at bounding box center [420, 254] width 841 height 508
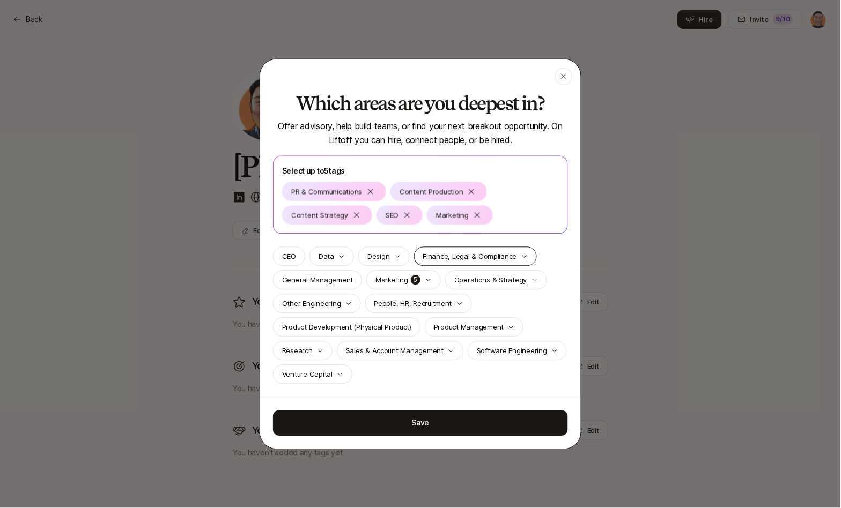
click at [504, 255] on p "Finance, Legal & Compliance" at bounding box center [470, 256] width 94 height 11
click at [504, 255] on body "Back Back Hire Invite 9 /10 [PERSON_NAME] Edit You are deepest in Edit You have…" at bounding box center [420, 254] width 841 height 508
click at [345, 301] on icon "button" at bounding box center [348, 304] width 6 height 6
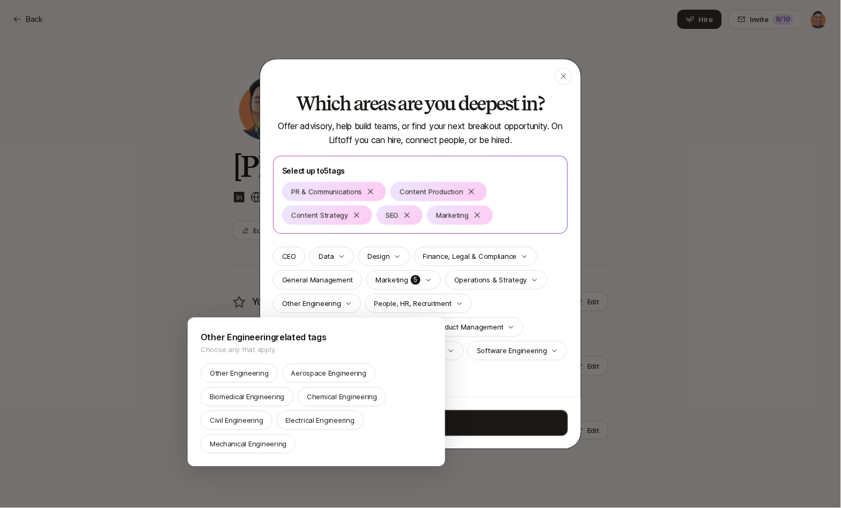
click at [345, 300] on div at bounding box center [420, 254] width 841 height 508
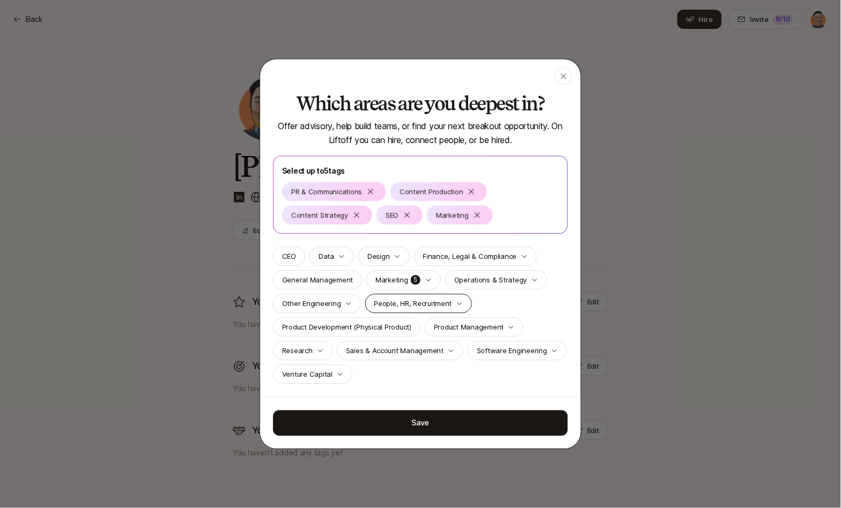
click at [438, 301] on p "People, HR, Recruitment" at bounding box center [413, 304] width 78 height 11
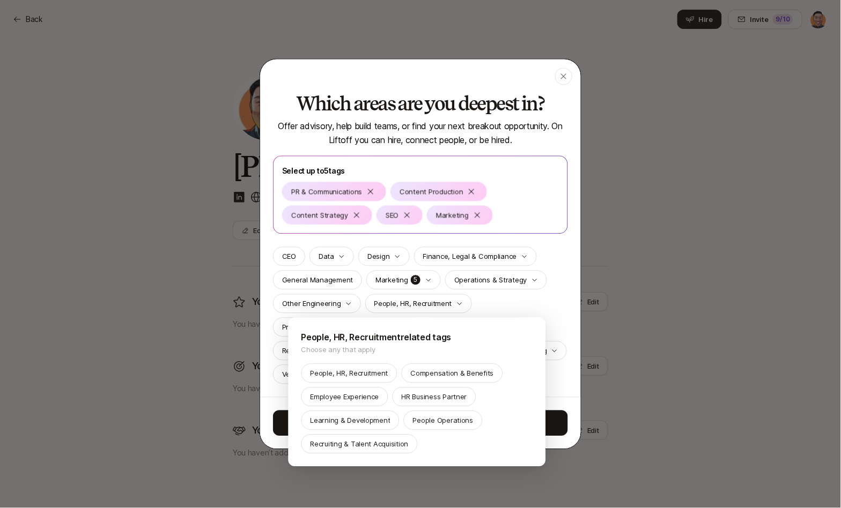
click at [438, 301] on div at bounding box center [420, 254] width 841 height 508
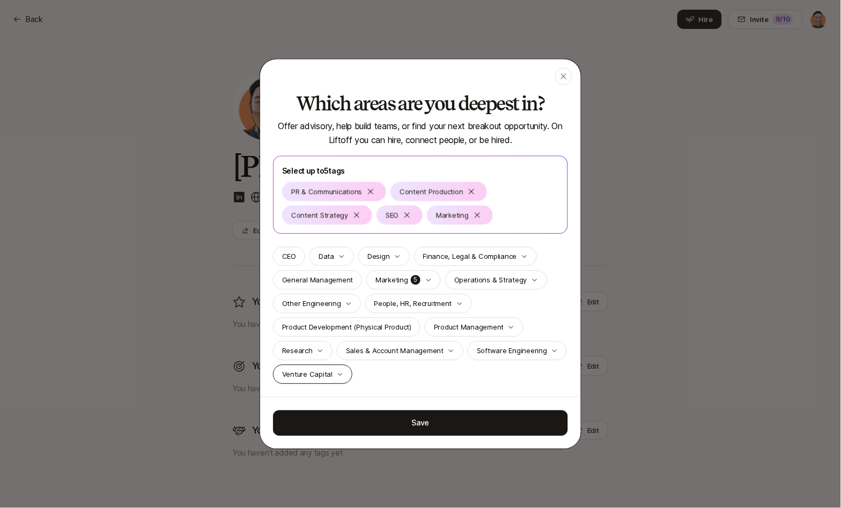
click at [332, 373] on p "Venture Capital" at bounding box center [307, 374] width 50 height 11
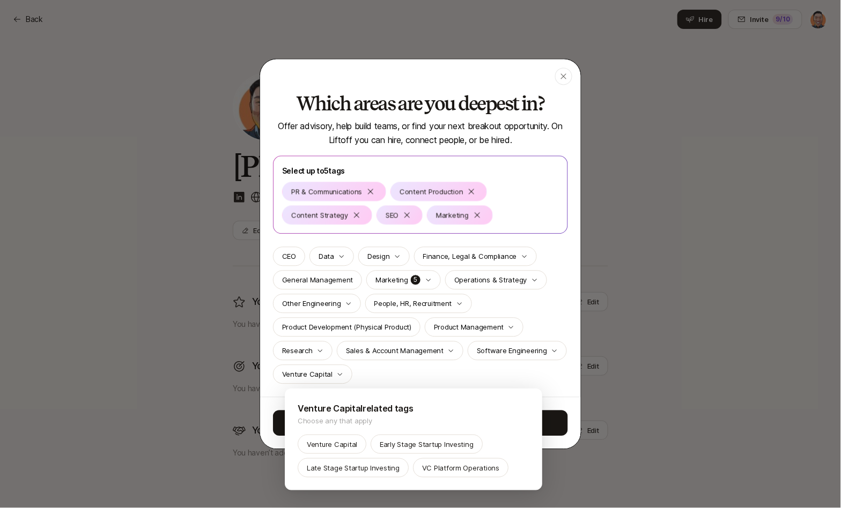
click at [508, 374] on div at bounding box center [420, 254] width 841 height 508
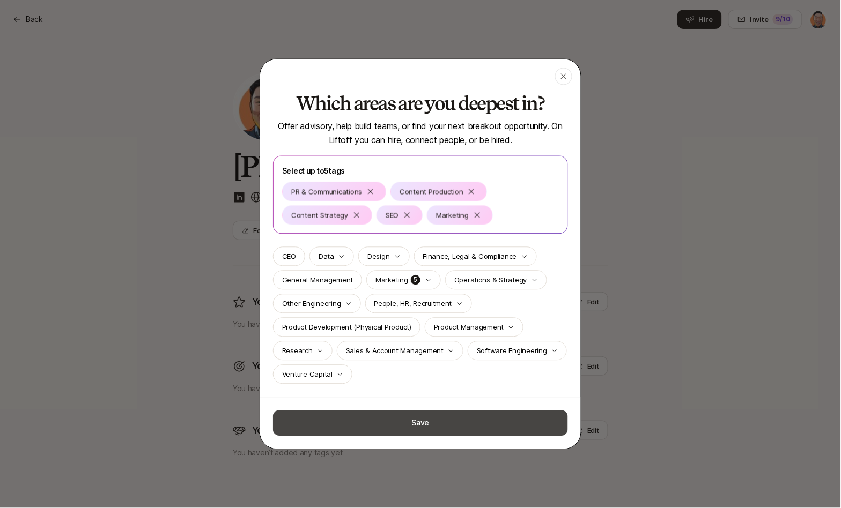
click at [460, 422] on button "Save" at bounding box center [420, 424] width 295 height 26
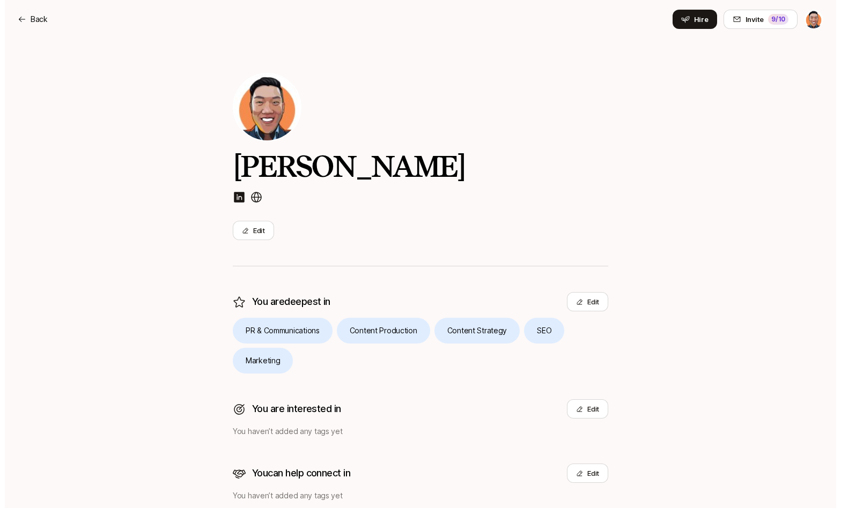
scroll to position [36, 0]
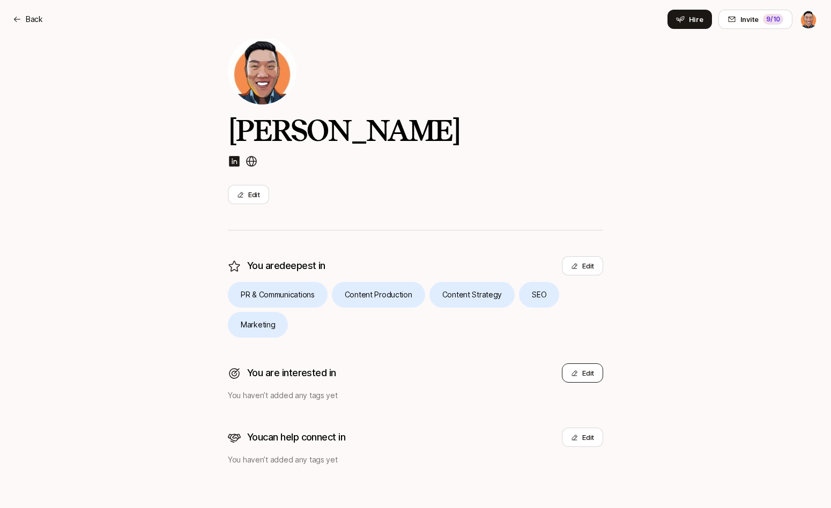
click at [581, 372] on button "Edit" at bounding box center [582, 373] width 41 height 19
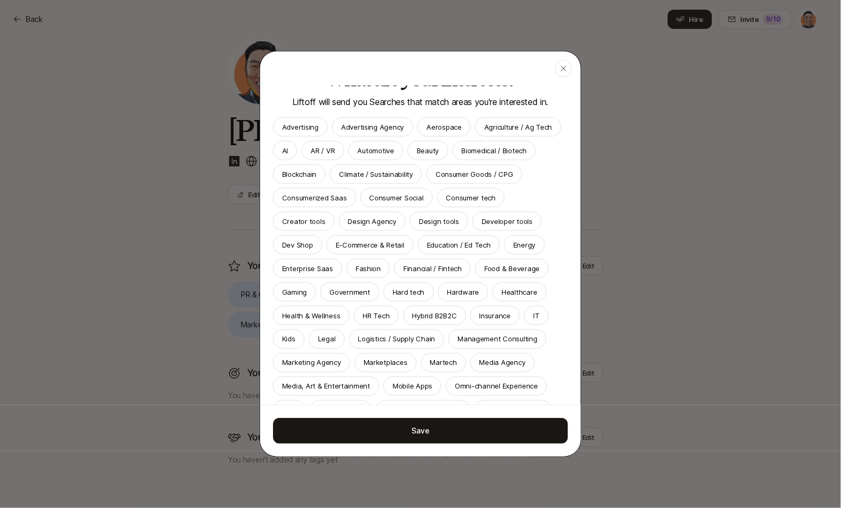
scroll to position [12, 0]
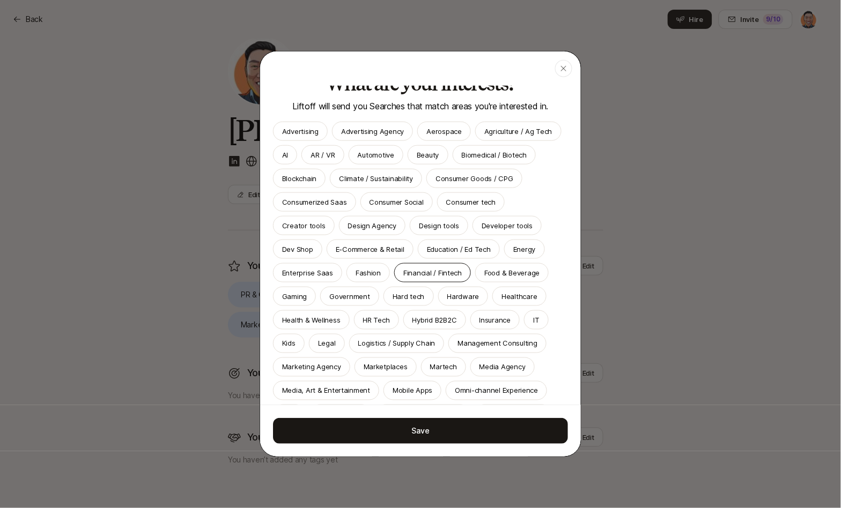
click at [403, 278] on p "Financial / Fintech" at bounding box center [432, 273] width 58 height 11
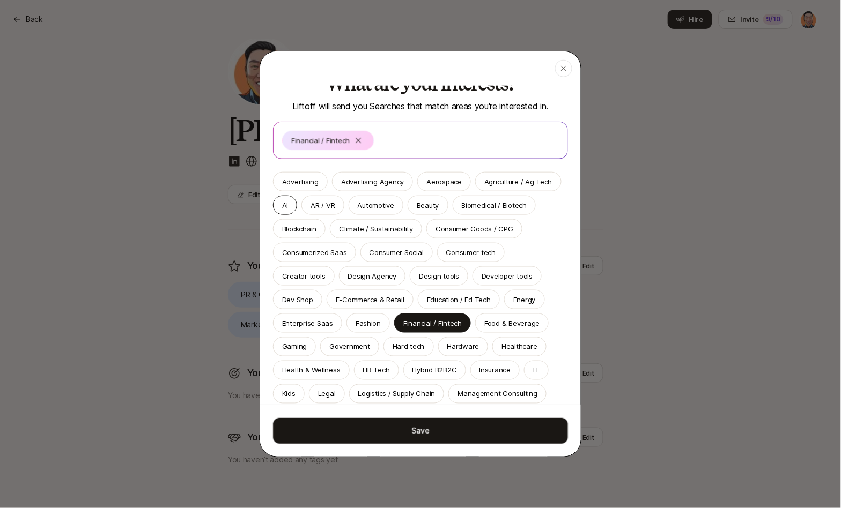
click at [288, 207] on p "AI" at bounding box center [285, 205] width 6 height 11
click at [446, 258] on p "Consumer tech" at bounding box center [471, 252] width 50 height 11
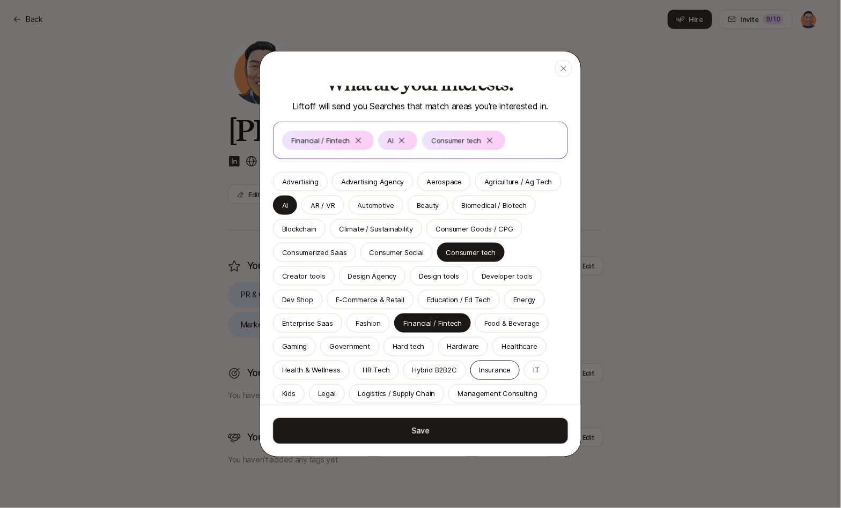
click at [479, 376] on p "Insurance" at bounding box center [495, 370] width 32 height 11
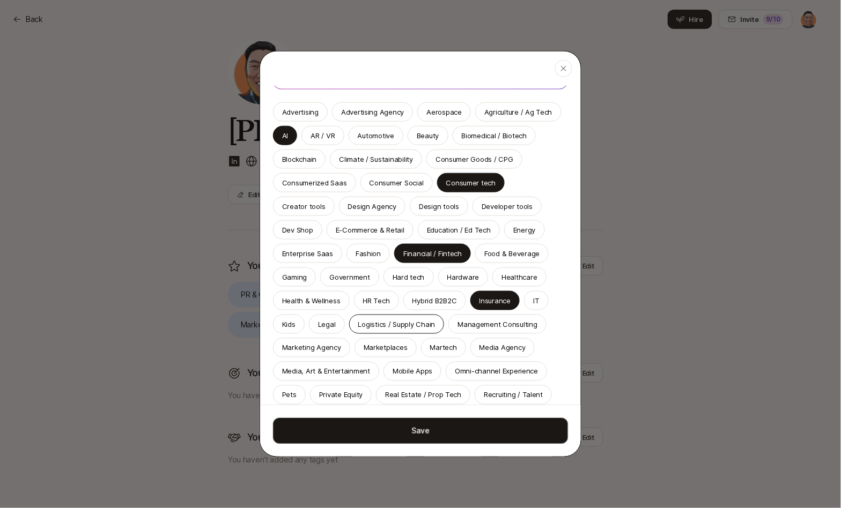
scroll to position [107, 0]
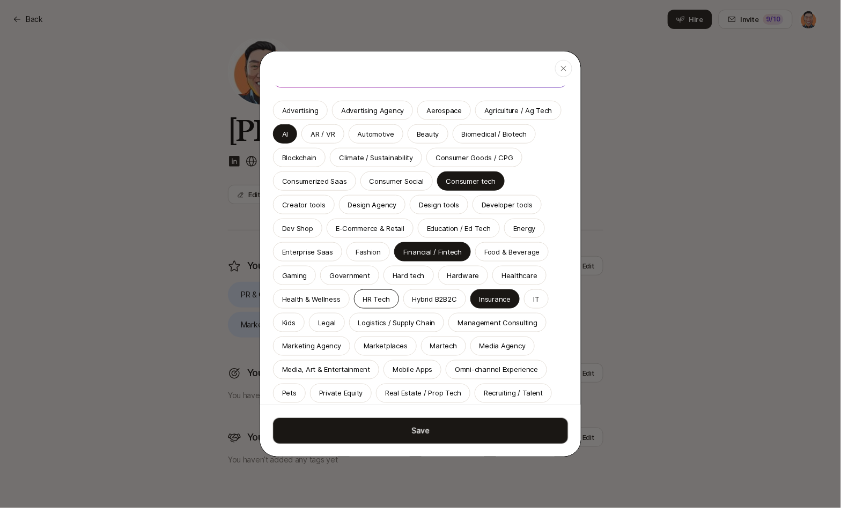
click at [363, 305] on p "HR Tech" at bounding box center [376, 299] width 27 height 11
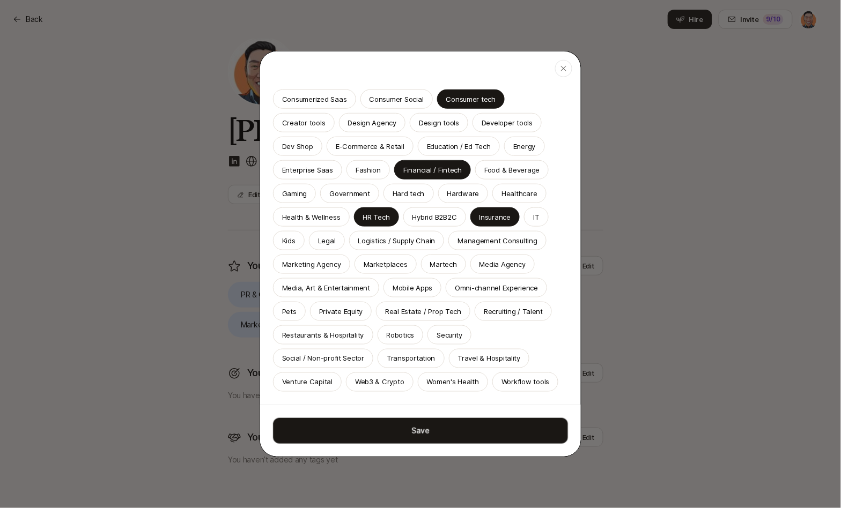
scroll to position [236, 0]
click at [346, 283] on p "Media, Art & Entertainment" at bounding box center [326, 288] width 88 height 11
click at [435, 353] on p "Transportation" at bounding box center [411, 358] width 48 height 11
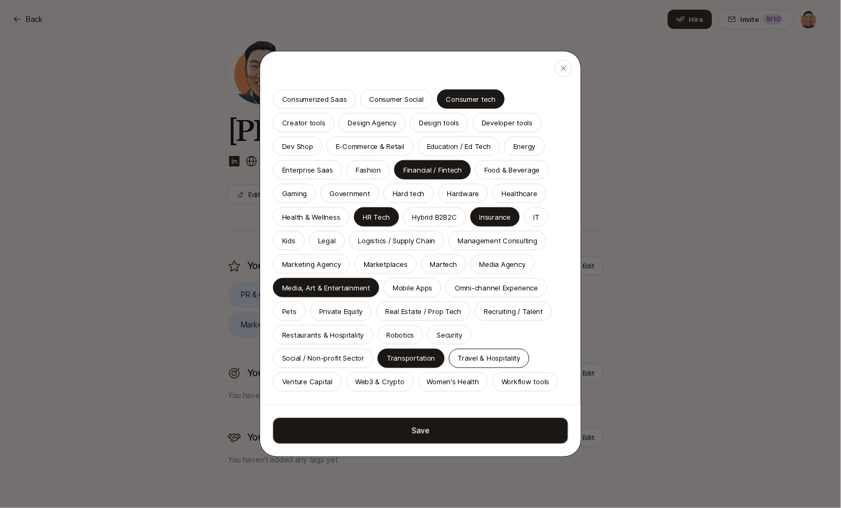
click at [458, 360] on p "Travel & Hospitality" at bounding box center [489, 358] width 63 height 11
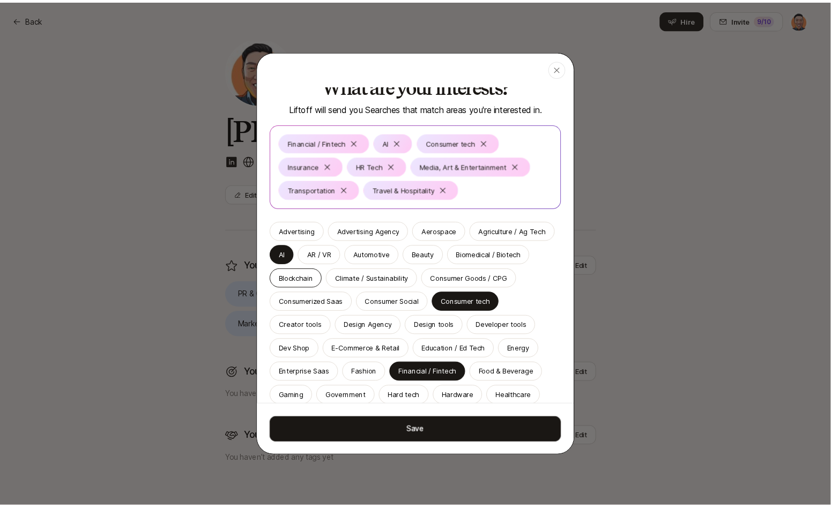
scroll to position [0, 0]
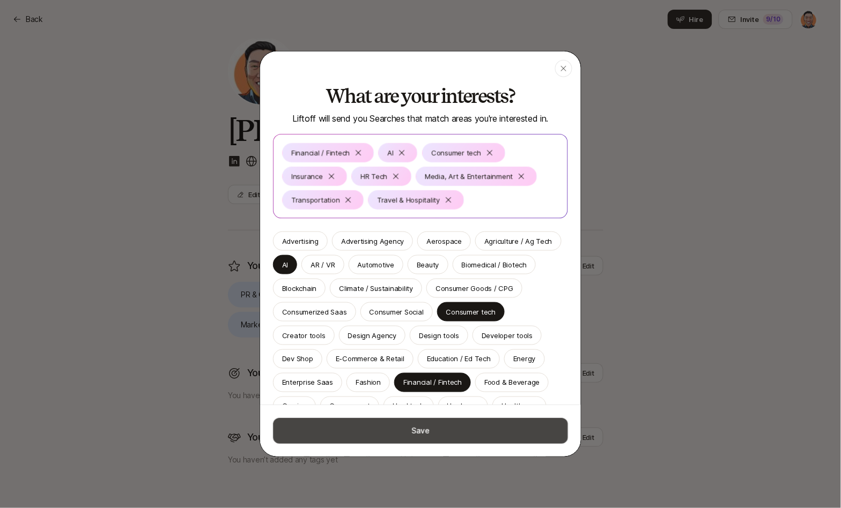
click at [416, 428] on button "Save" at bounding box center [420, 431] width 295 height 26
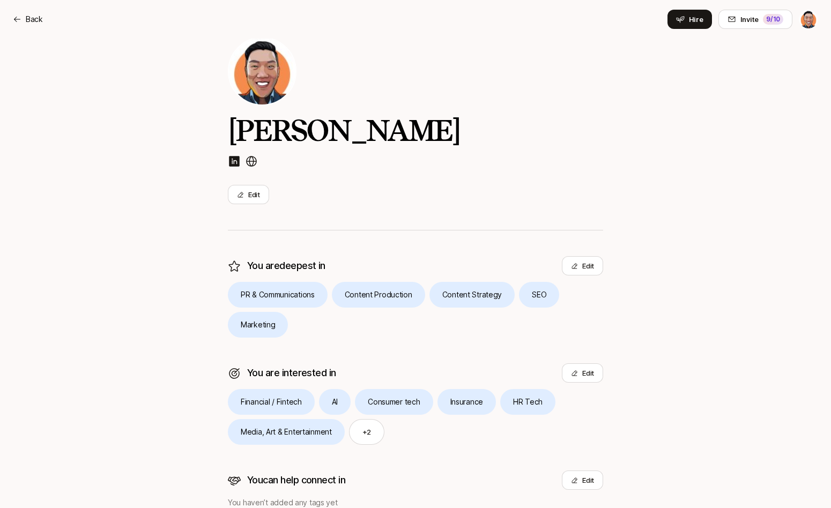
scroll to position [79, 0]
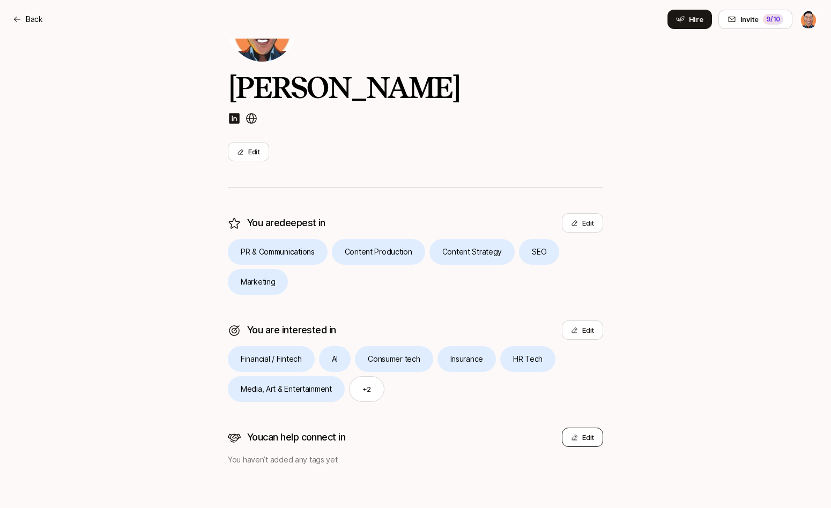
click at [578, 437] on button "Edit" at bounding box center [582, 437] width 41 height 19
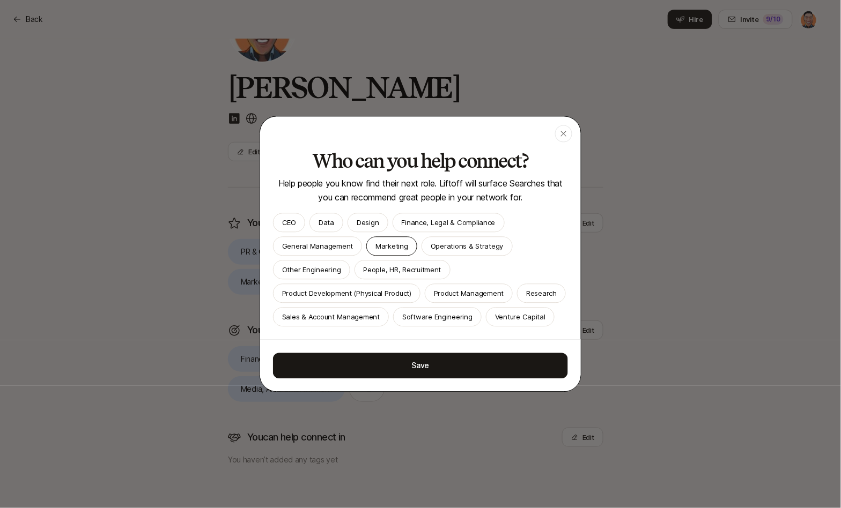
click at [394, 241] on p "Marketing" at bounding box center [391, 246] width 33 height 11
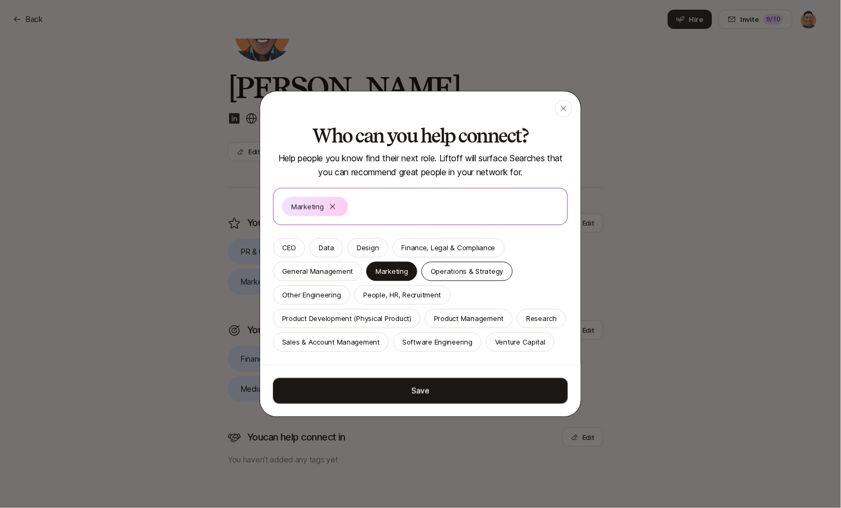
click at [461, 267] on div "Operations & Strategy" at bounding box center [466, 271] width 91 height 19
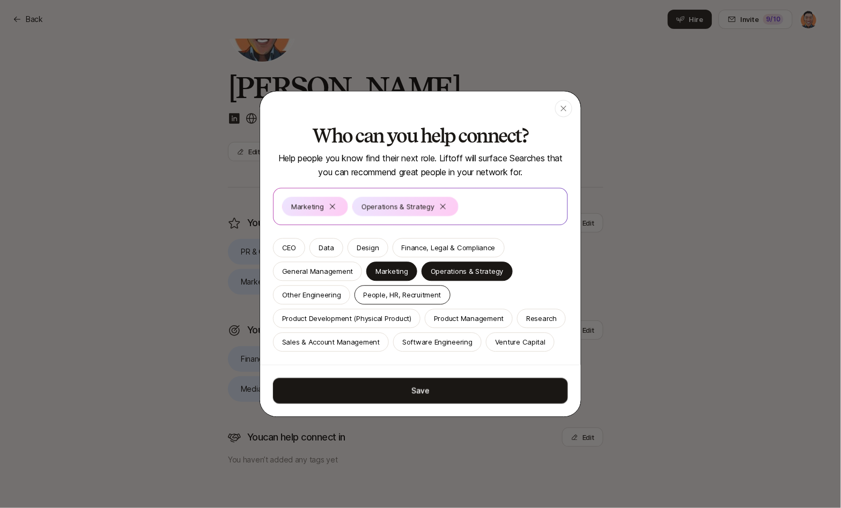
click at [421, 290] on p "People, HR, Recruitment" at bounding box center [403, 295] width 78 height 11
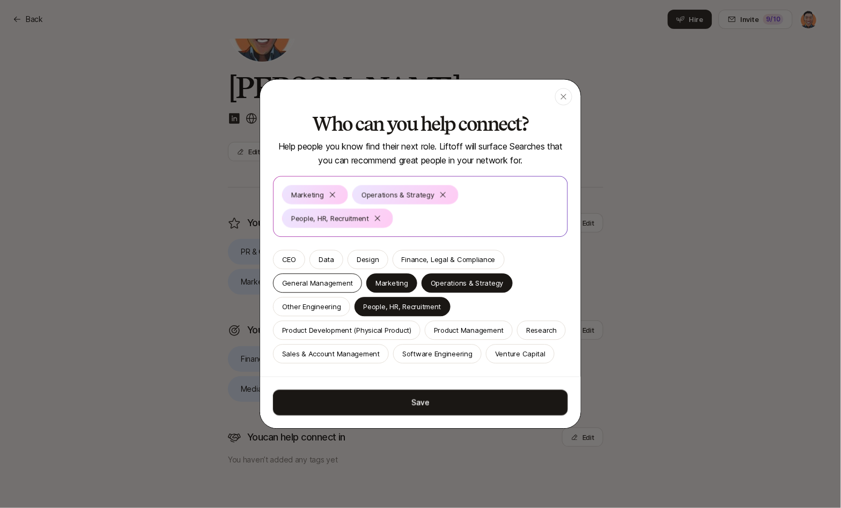
click at [334, 278] on p "General Management" at bounding box center [317, 283] width 71 height 11
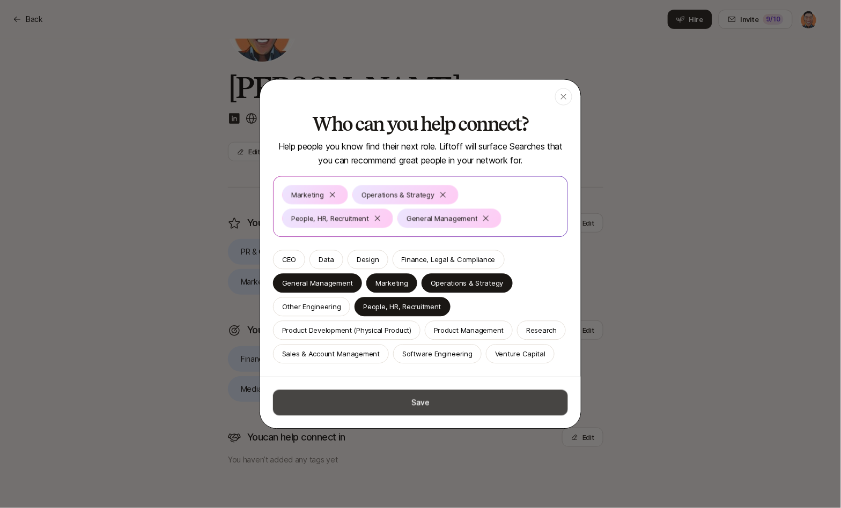
click at [479, 416] on button "Save" at bounding box center [420, 403] width 295 height 26
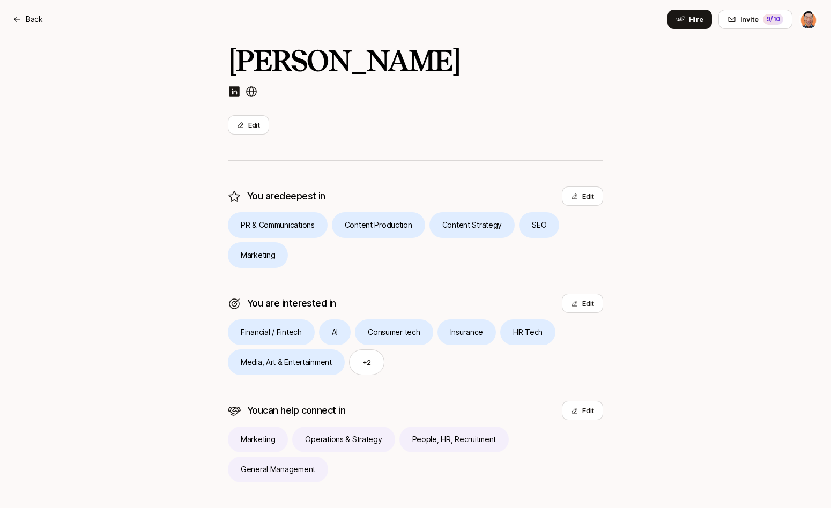
scroll to position [0, 0]
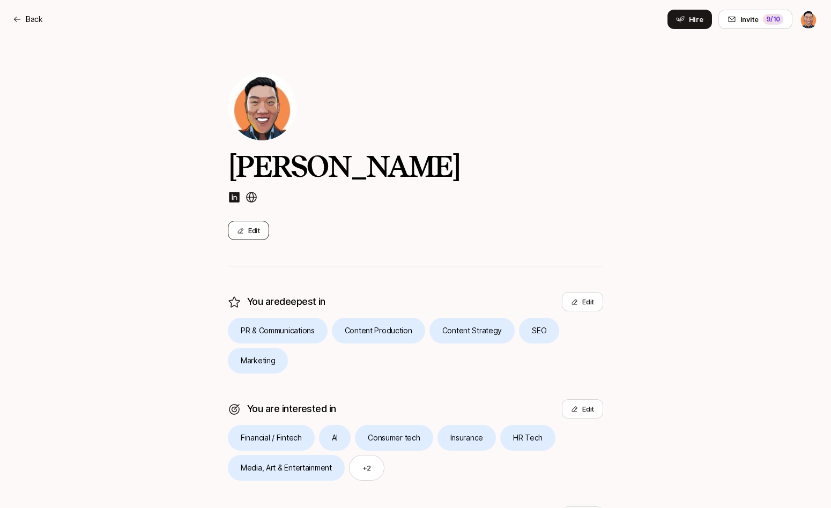
click at [248, 234] on button "Edit" at bounding box center [248, 230] width 41 height 19
click at [38, 15] on p "Back" at bounding box center [34, 19] width 17 height 13
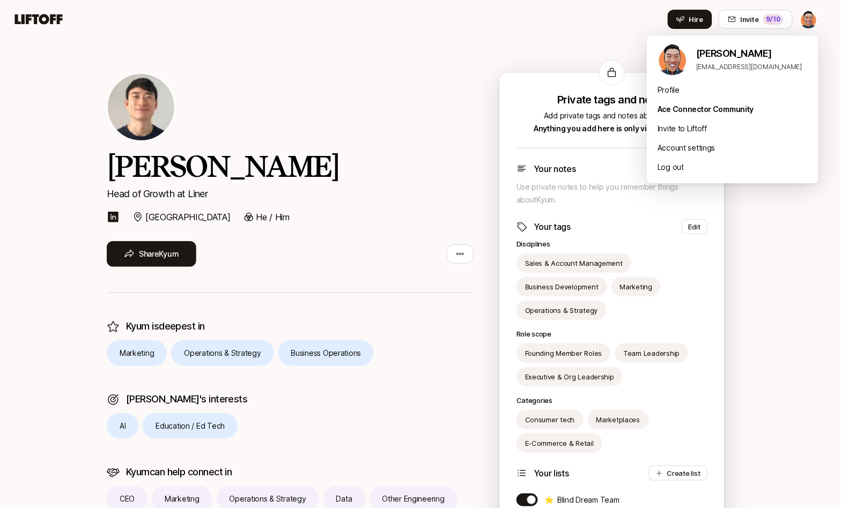
click at [809, 17] on html "Home Searches People Your Private Network Hire Hire Invite 9 /10 [PERSON_NAME] …" at bounding box center [420, 254] width 841 height 508
click at [693, 150] on div "Account settings" at bounding box center [733, 147] width 172 height 19
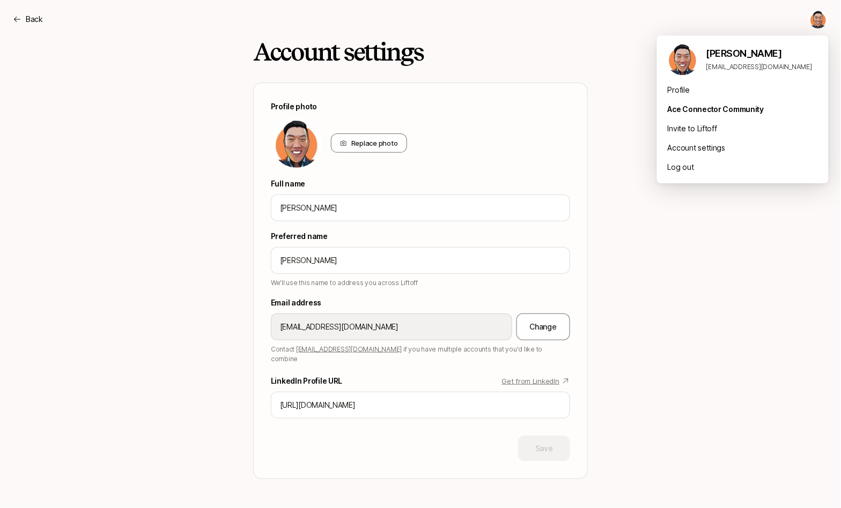
click at [814, 26] on html "Back Back Account settings Profile photo Replace photo Full name [PERSON_NAME] …" at bounding box center [420, 254] width 841 height 508
drag, startPoint x: 727, startPoint y: 59, endPoint x: 717, endPoint y: 65, distance: 11.3
click at [727, 59] on p "[PERSON_NAME]" at bounding box center [763, 53] width 114 height 15
click at [678, 86] on div "Profile" at bounding box center [743, 89] width 172 height 19
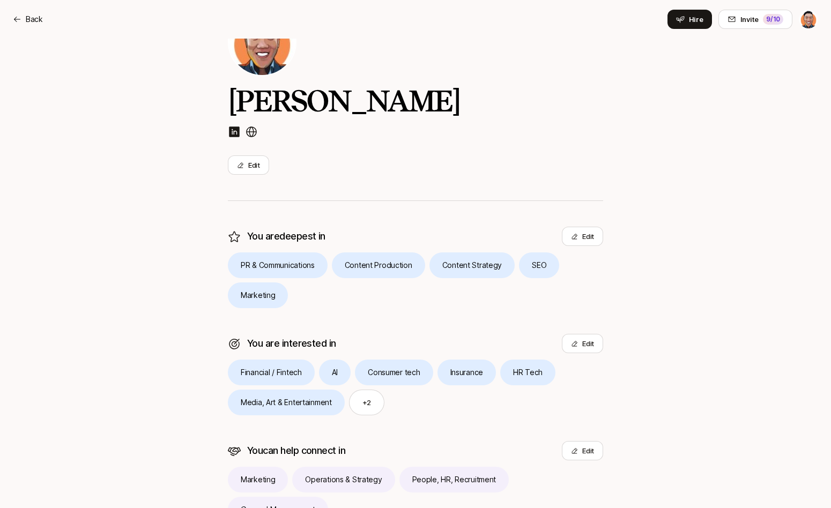
scroll to position [61, 0]
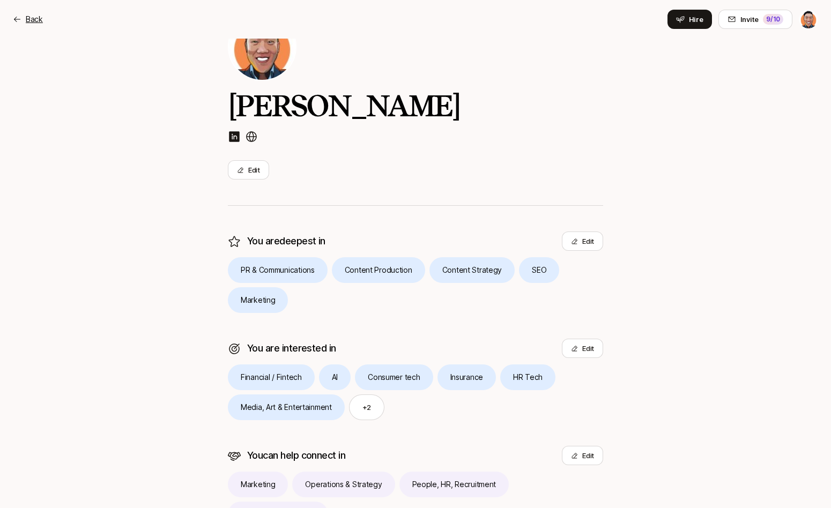
click at [25, 13] on div "Back" at bounding box center [28, 19] width 30 height 13
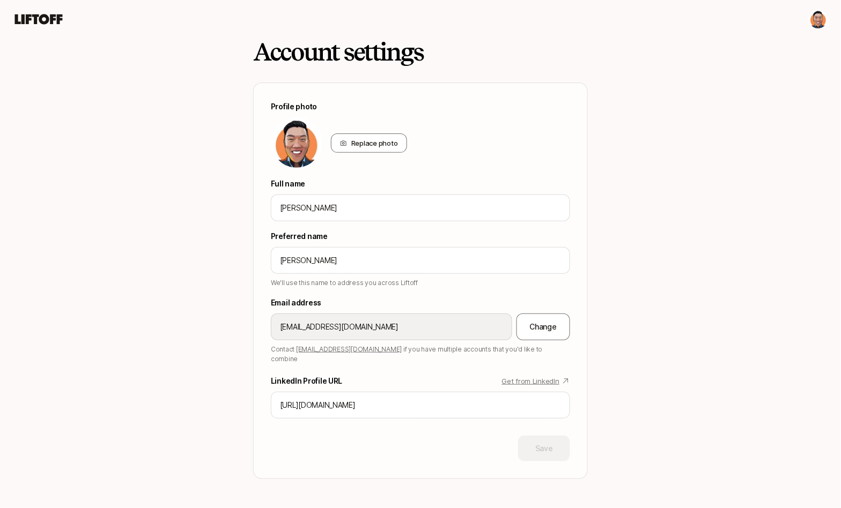
click at [39, 18] on icon at bounding box center [39, 19] width 48 height 10
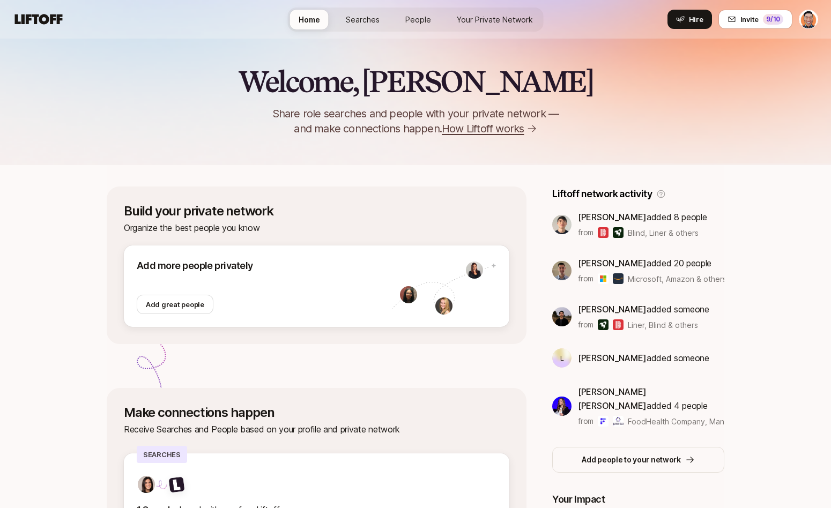
scroll to position [4, 0]
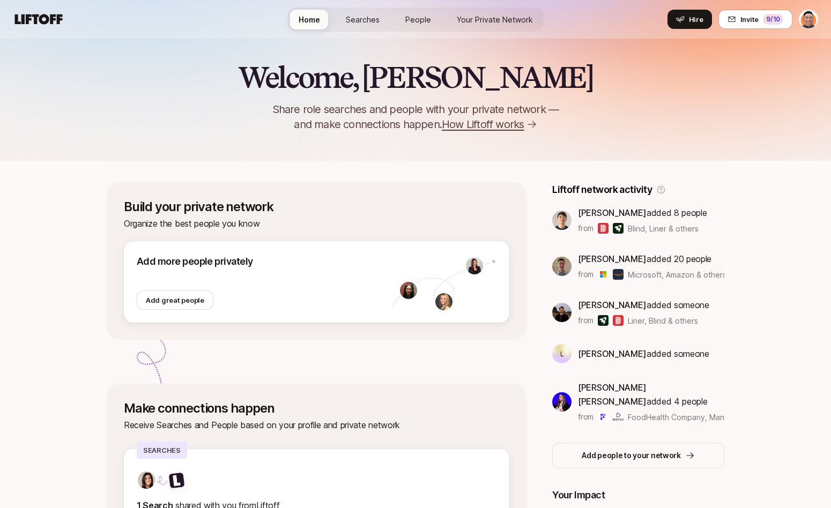
click at [657, 226] on span "Blind, Liner & others" at bounding box center [663, 228] width 71 height 11
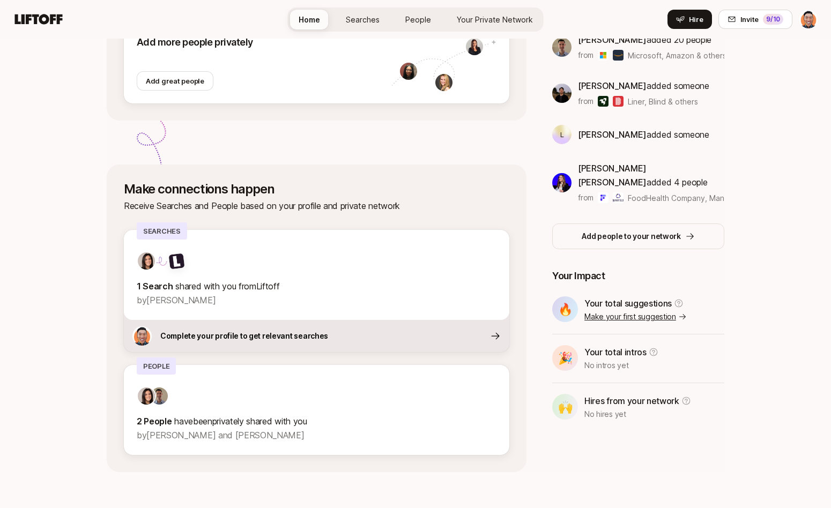
scroll to position [229, 0]
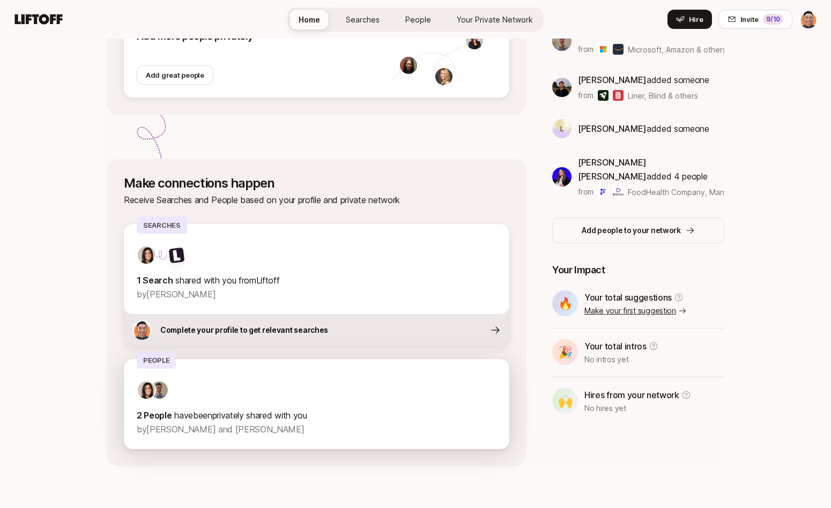
click at [265, 382] on div at bounding box center [317, 390] width 360 height 19
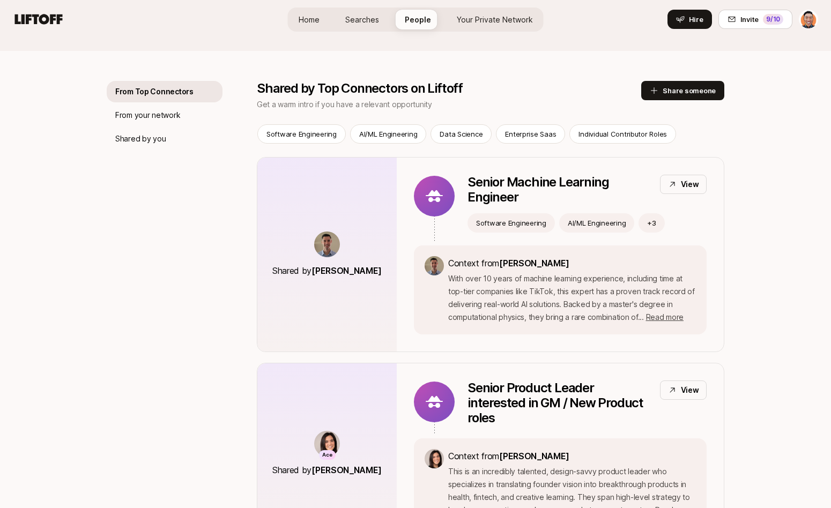
scroll to position [102, 0]
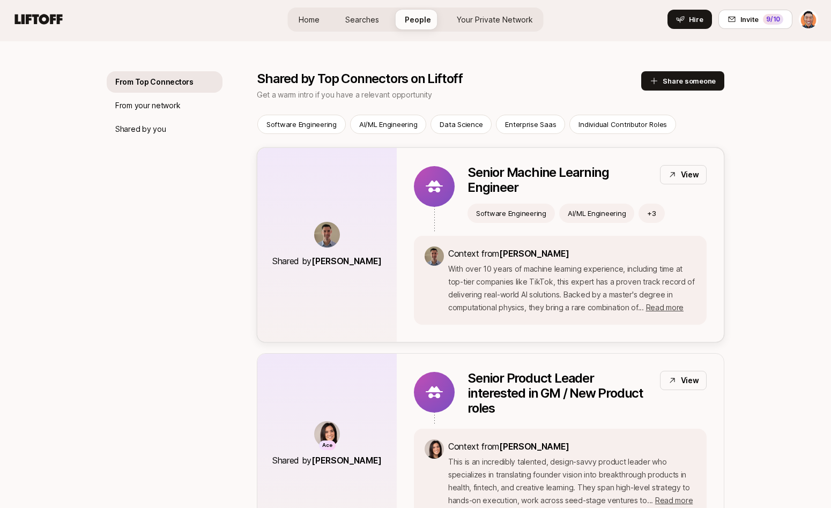
click at [644, 212] on button "+ 3" at bounding box center [652, 213] width 26 height 19
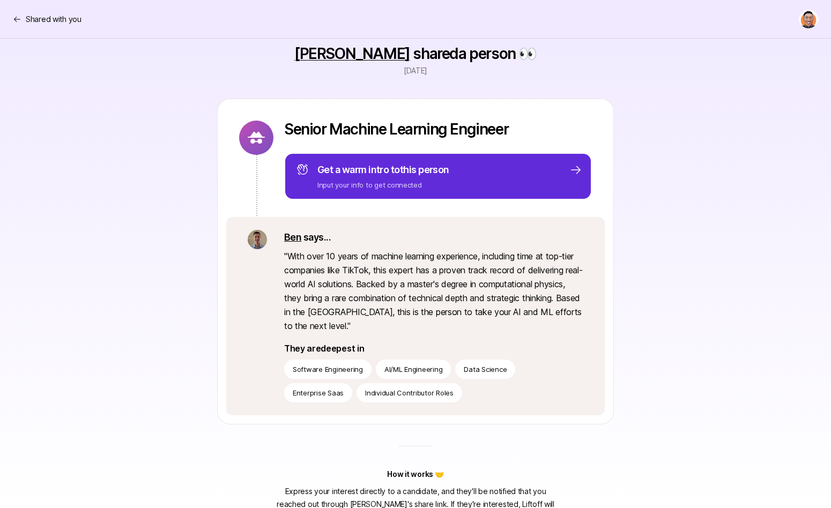
scroll to position [102, 0]
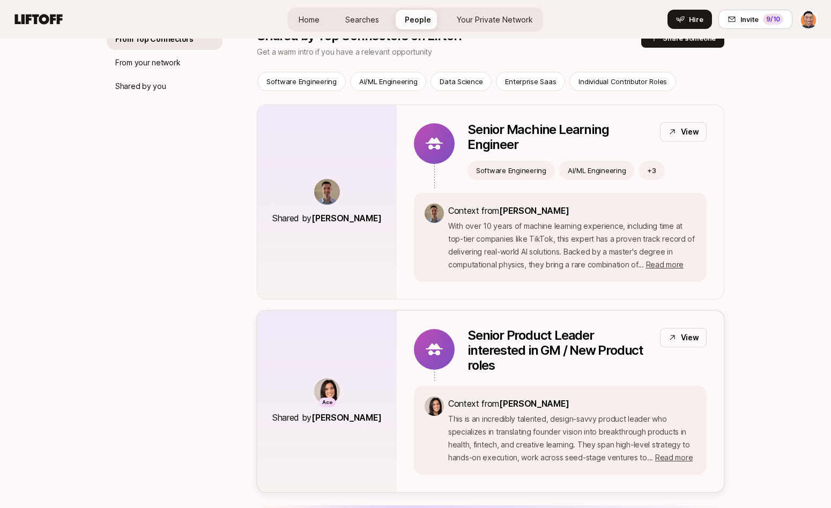
scroll to position [269, 0]
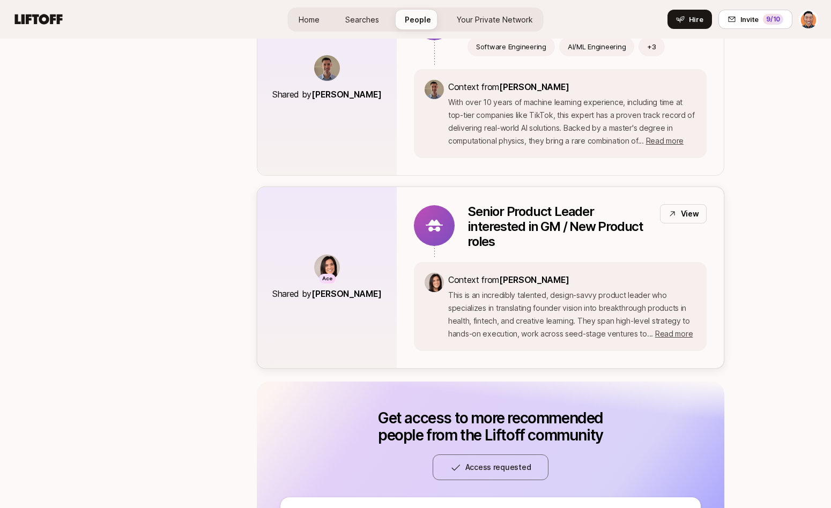
click at [354, 292] on span "[PERSON_NAME]" at bounding box center [347, 293] width 70 height 11
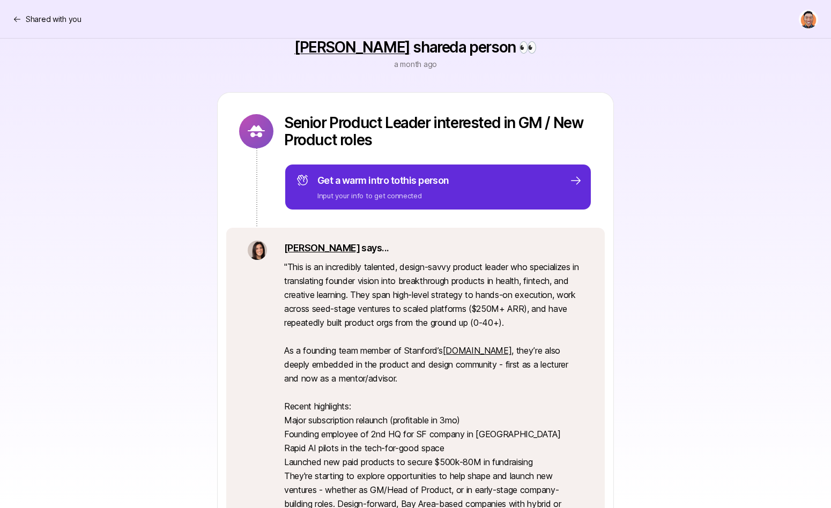
scroll to position [84, 0]
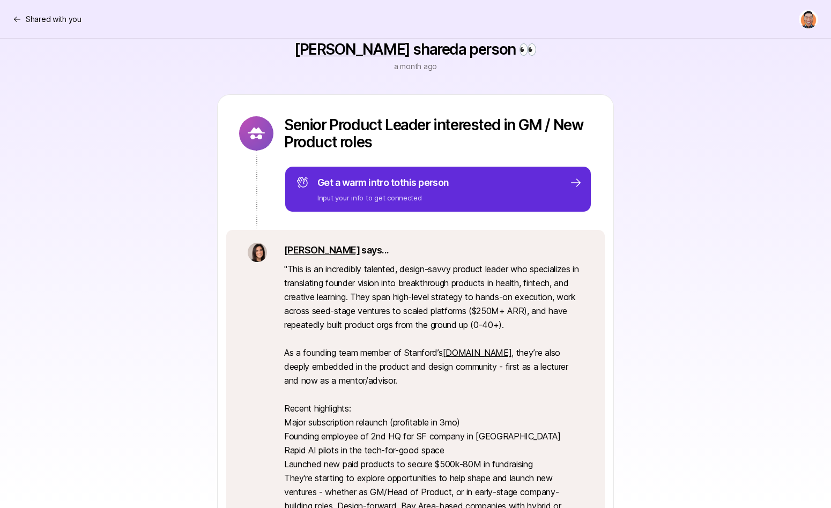
click at [379, 49] on link "[PERSON_NAME]" at bounding box center [352, 49] width 116 height 18
click at [70, 24] on p "Shared with you" at bounding box center [54, 19] width 56 height 13
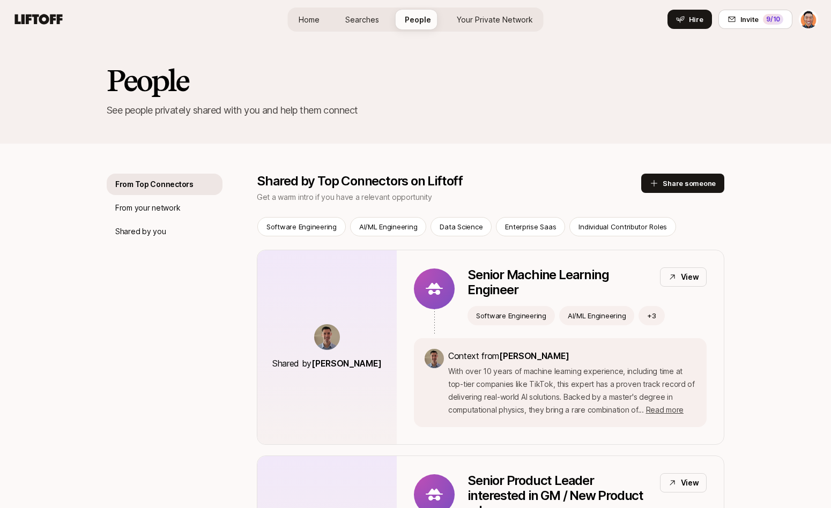
click at [364, 19] on span "Searches" at bounding box center [362, 19] width 34 height 11
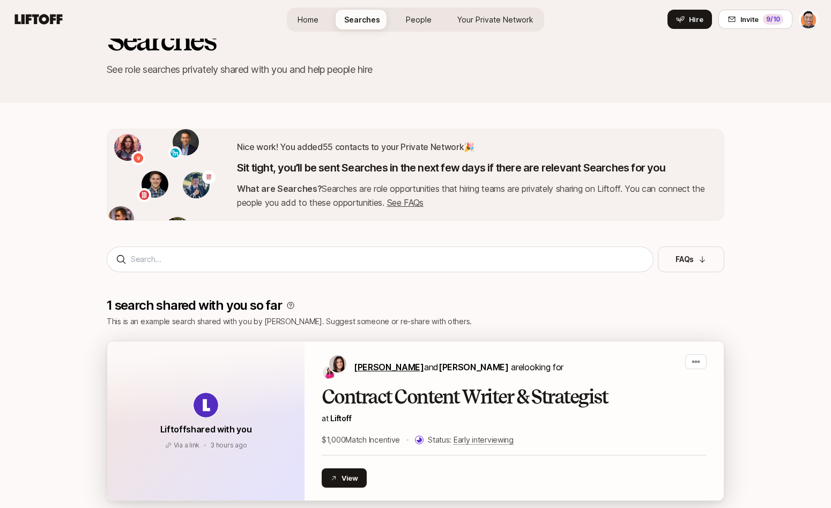
scroll to position [210, 0]
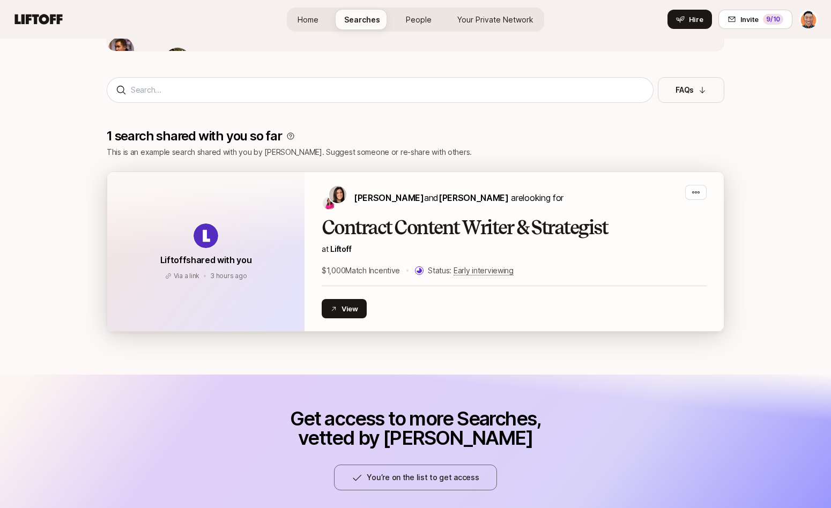
click at [461, 223] on h2 "Contract Content Writer & Strategist" at bounding box center [514, 227] width 385 height 21
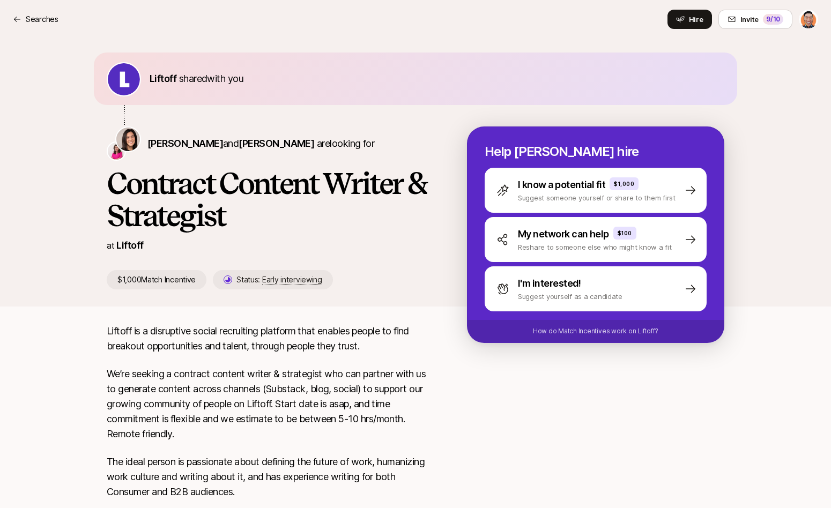
scroll to position [8, 0]
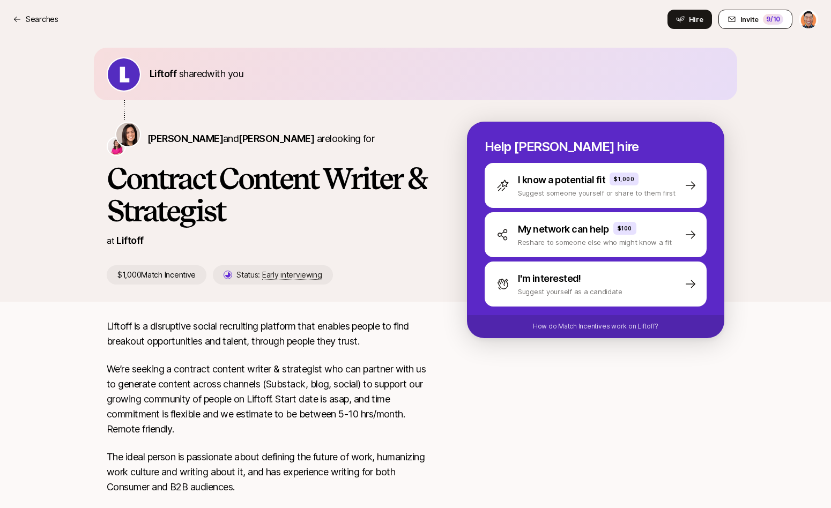
click at [762, 23] on button "Invite 9 /10" at bounding box center [756, 19] width 74 height 19
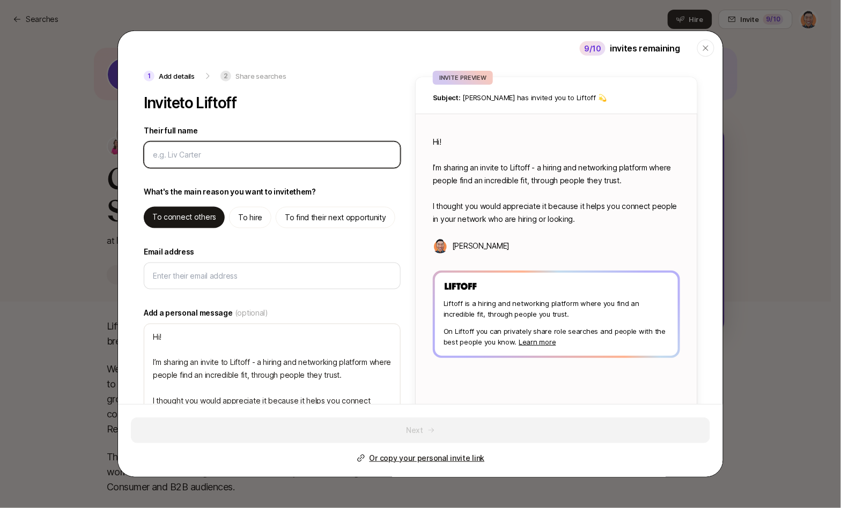
paste input "[PERSON_NAME] <[PERSON_NAME][EMAIL_ADDRESS][PERSON_NAME][DOMAIN_NAME]>"
type textarea "x"
type input "[PERSON_NAME] <[PERSON_NAME][EMAIL_ADDRESS][PERSON_NAME][DOMAIN_NAME]>"
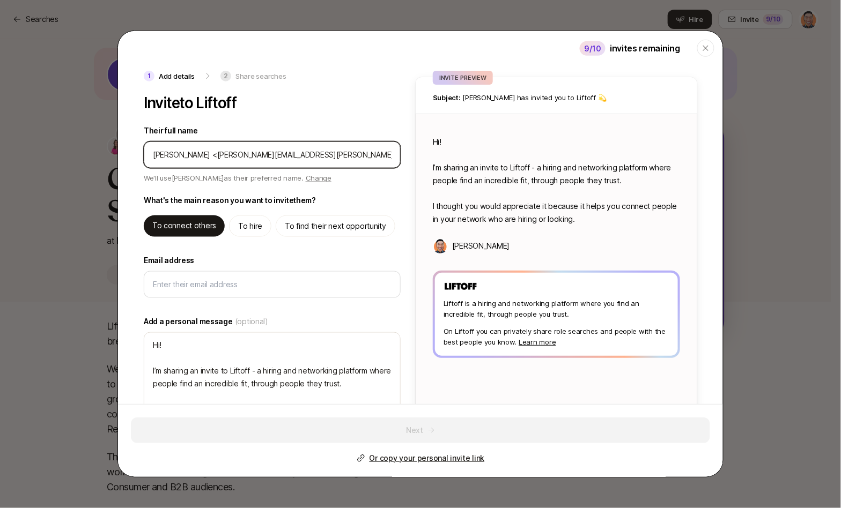
drag, startPoint x: 200, startPoint y: 154, endPoint x: 356, endPoint y: 156, distance: 155.5
click at [356, 157] on input "Their full name" at bounding box center [272, 155] width 239 height 13
type textarea "x"
type input "[PERSON_NAME]"
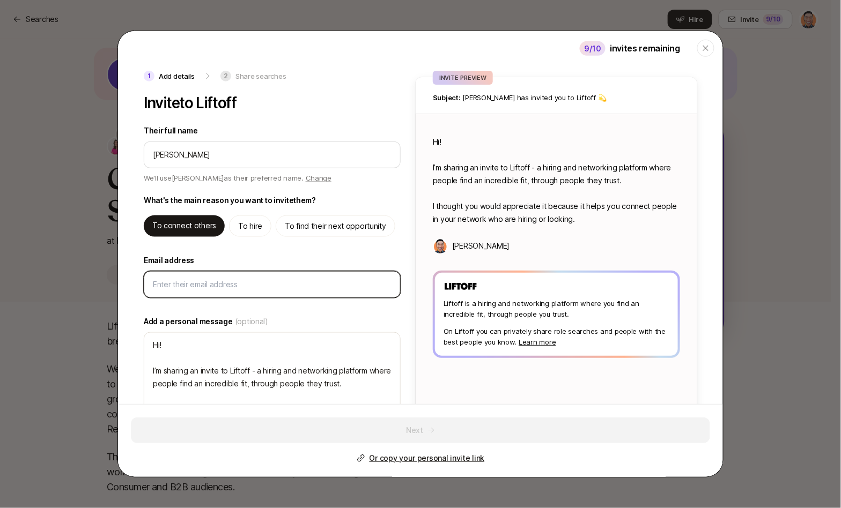
type textarea "x"
type textarea "Hi [PERSON_NAME]! I’m sharing an invite to Liftoff - a hiring and networking pl…"
click at [208, 286] on input "Email address" at bounding box center [272, 284] width 239 height 13
paste input "<[PERSON_NAME][EMAIL_ADDRESS][PERSON_NAME][DOMAIN_NAME]>"
type textarea "x"
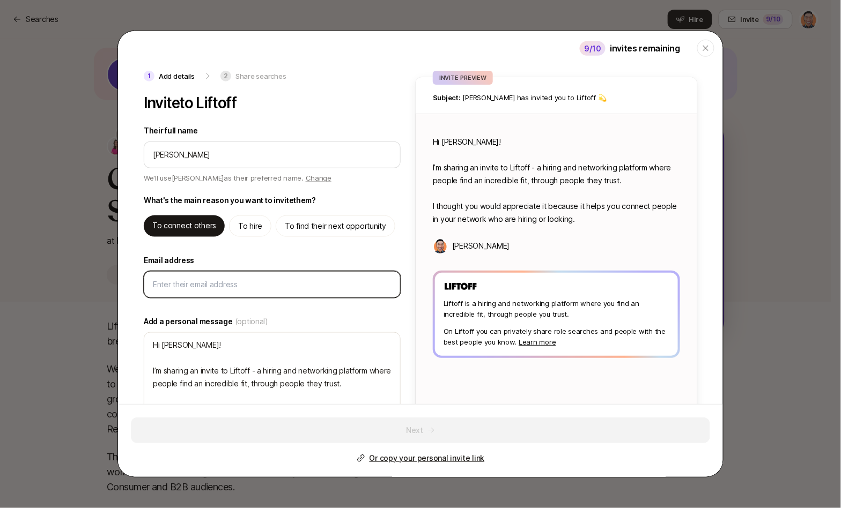
type input "<[PERSON_NAME][EMAIL_ADDRESS][PERSON_NAME][DOMAIN_NAME]>"
type textarea "x"
type input "<[PERSON_NAME][EMAIL_ADDRESS][PERSON_NAME][DOMAIN_NAME]"
click at [149, 285] on div "<[PERSON_NAME][EMAIL_ADDRESS][PERSON_NAME][DOMAIN_NAME]" at bounding box center [272, 284] width 257 height 27
type textarea "x"
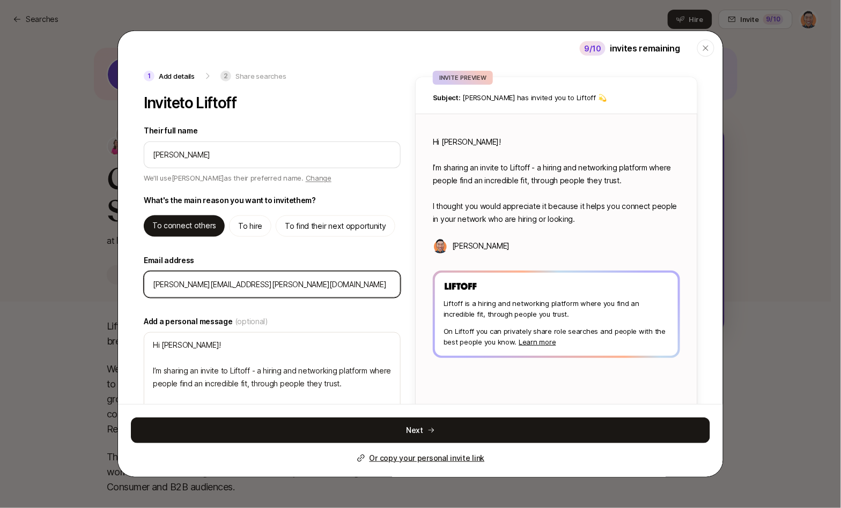
type input "[PERSON_NAME][EMAIL_ADDRESS][PERSON_NAME][DOMAIN_NAME]"
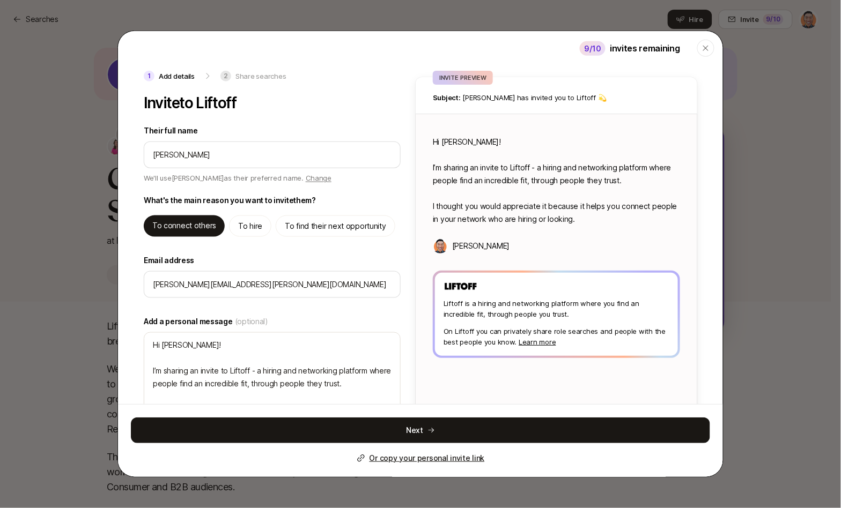
click at [336, 250] on div "1 Add details 2 Share searches Invite to Liftoff Their full name We'll use [PER…" at bounding box center [273, 254] width 259 height 366
click at [350, 228] on p "To find their next opportunity" at bounding box center [335, 226] width 101 height 13
type textarea "x"
type textarea "Hi [PERSON_NAME]! I’m sharing an invite to Liftoff - you can use it to find hig…"
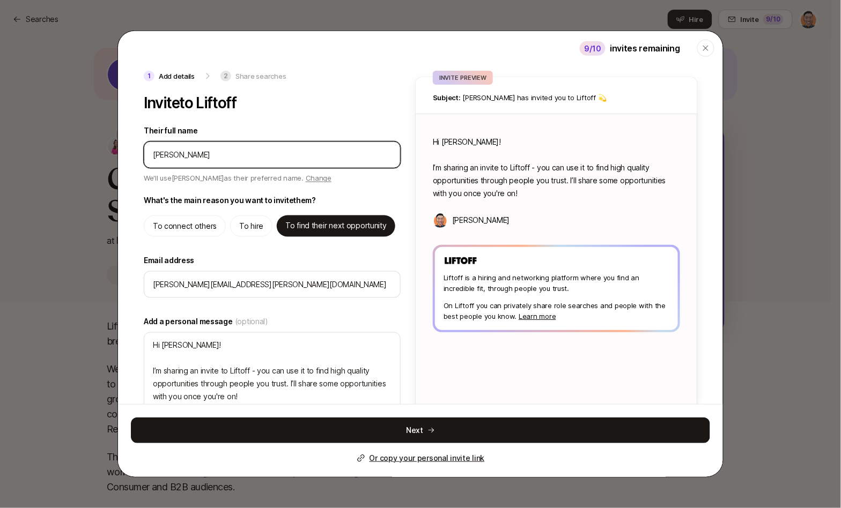
click at [234, 151] on input "Their full name" at bounding box center [272, 155] width 239 height 13
type textarea "x"
type input "[PERSON_NAME]"
type textarea "x"
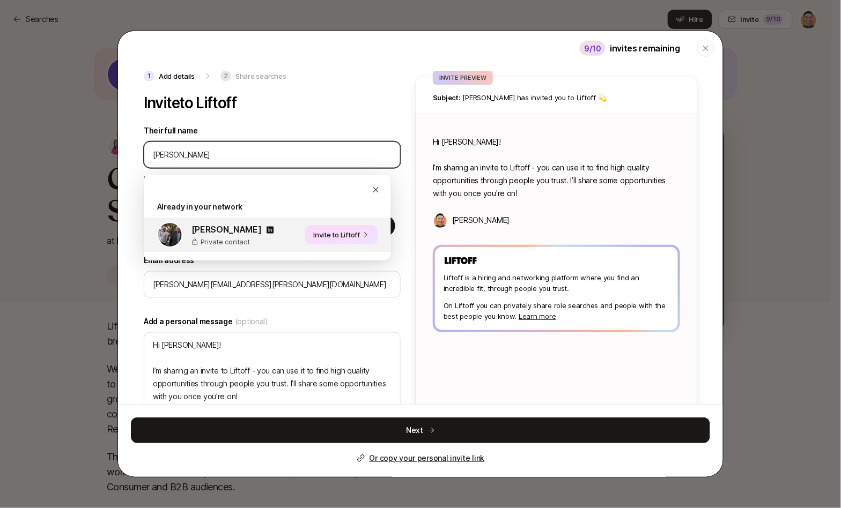
type input "[PERSON_NAME]"
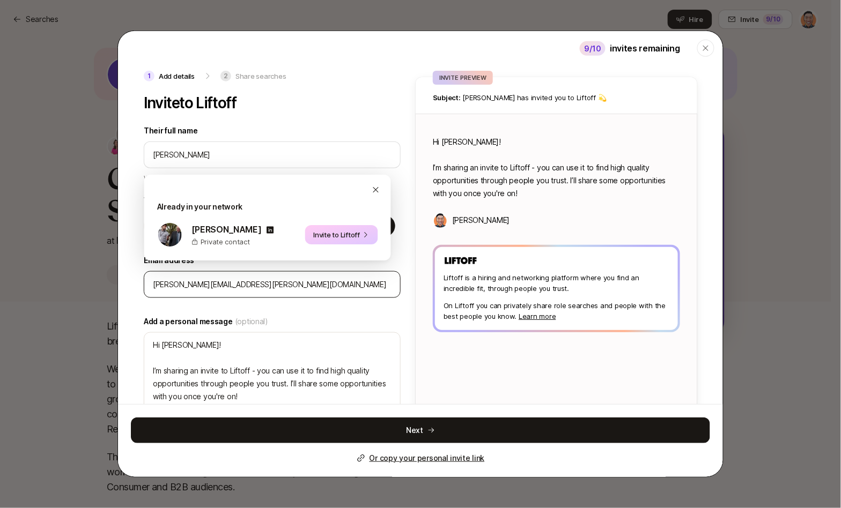
click at [346, 235] on button "Invite to Liftoff" at bounding box center [341, 234] width 73 height 19
type textarea "x"
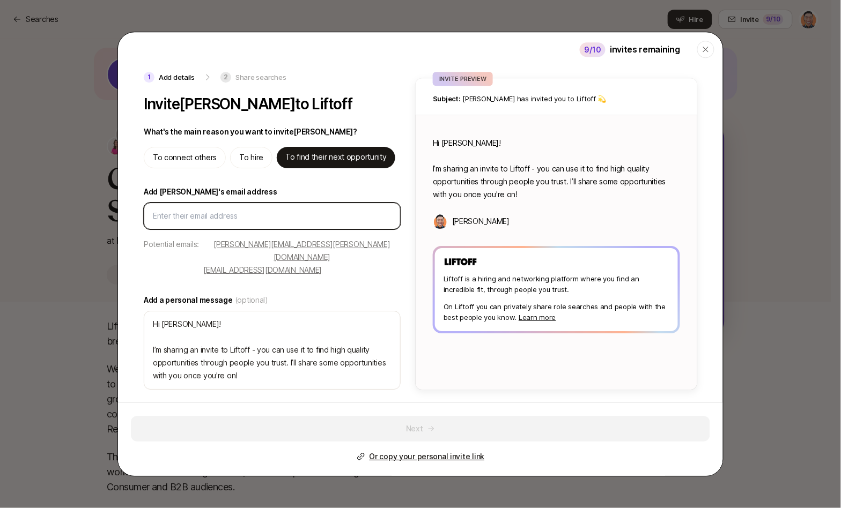
paste input "<[PERSON_NAME][EMAIL_ADDRESS][PERSON_NAME][DOMAIN_NAME]>"
type textarea "x"
type input "<[PERSON_NAME][EMAIL_ADDRESS][PERSON_NAME][DOMAIN_NAME]>"
type textarea "x"
type input "<[PERSON_NAME][EMAIL_ADDRESS][PERSON_NAME][DOMAIN_NAME]"
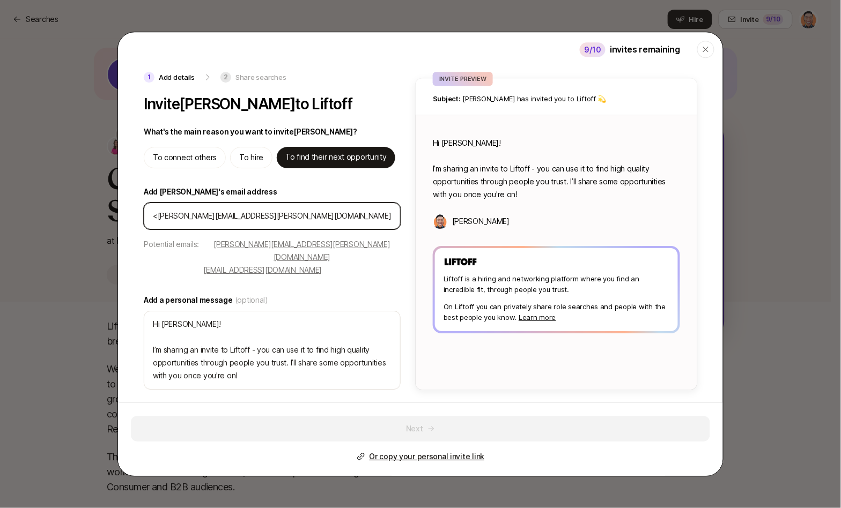
click at [156, 223] on input "<[PERSON_NAME][EMAIL_ADDRESS][PERSON_NAME][DOMAIN_NAME]" at bounding box center [272, 216] width 239 height 13
type textarea "x"
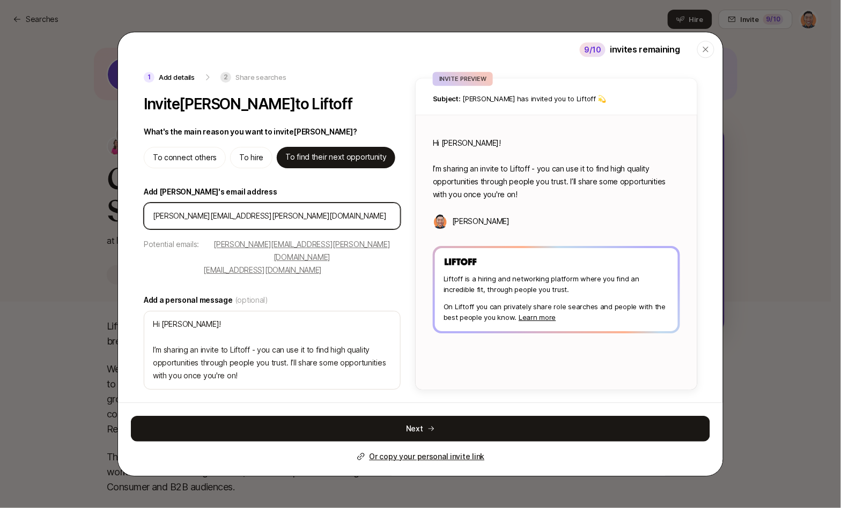
type input "[PERSON_NAME][EMAIL_ADDRESS][PERSON_NAME][DOMAIN_NAME]"
click at [317, 294] on label "Add a personal message (optional)" at bounding box center [272, 300] width 257 height 13
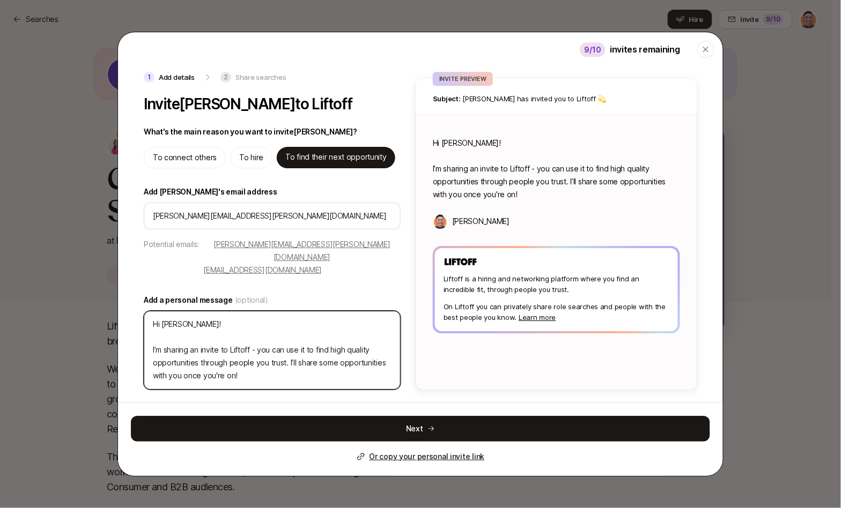
click at [317, 311] on textarea "Hi [PERSON_NAME]! I’m sharing an invite to Liftoff - you can use it to find hig…" at bounding box center [272, 350] width 257 height 79
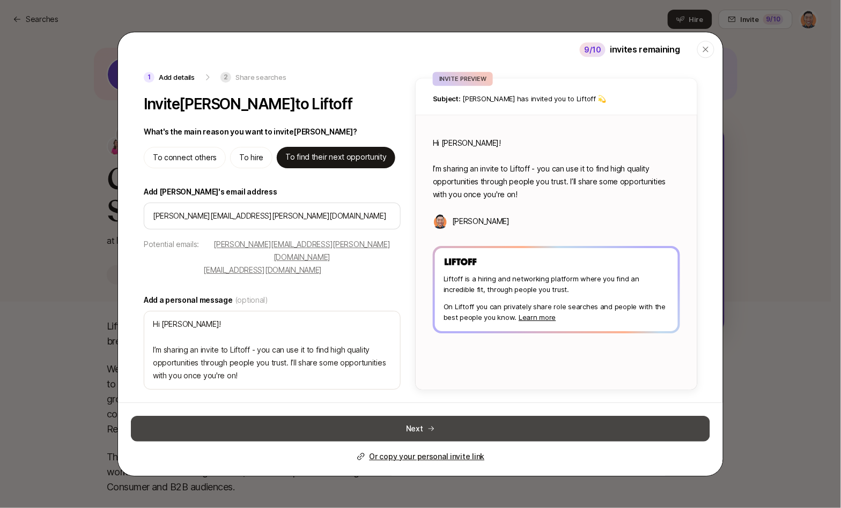
click at [436, 416] on button "Next" at bounding box center [420, 429] width 579 height 26
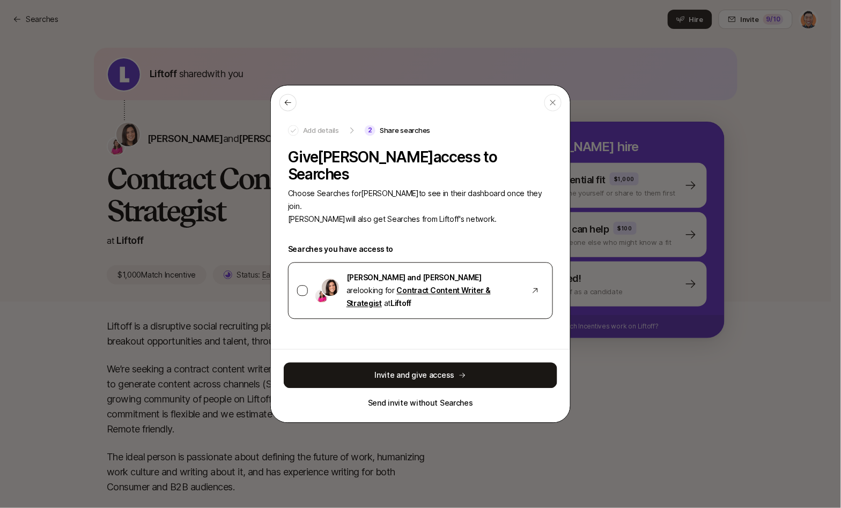
click at [301, 286] on div at bounding box center [302, 291] width 11 height 11
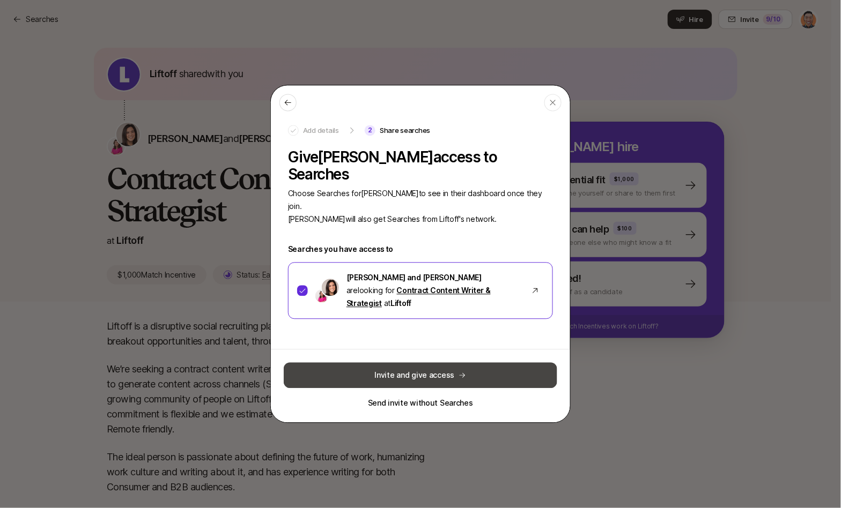
click at [433, 363] on button "Invite and give access" at bounding box center [420, 376] width 273 height 26
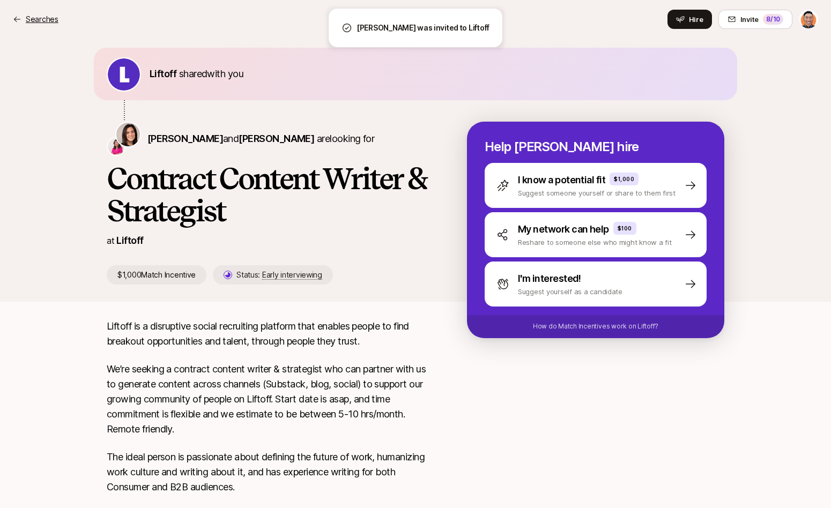
click at [32, 17] on p "Searches" at bounding box center [42, 19] width 33 height 13
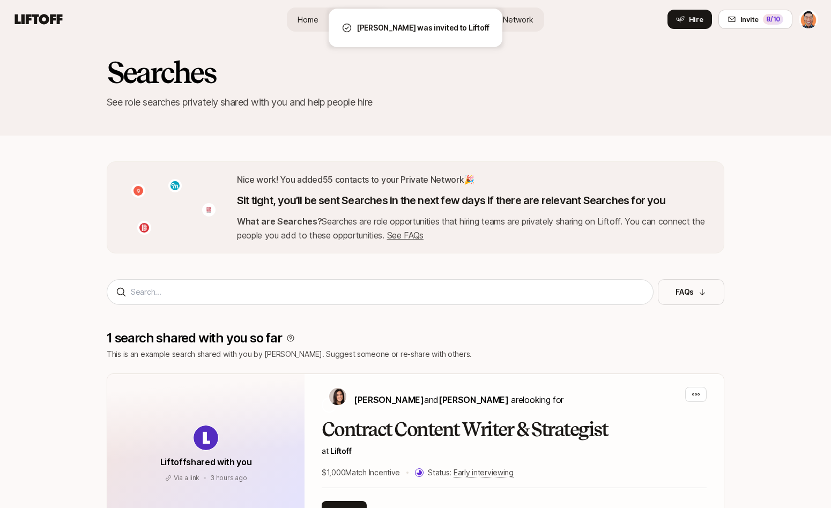
scroll to position [210, 0]
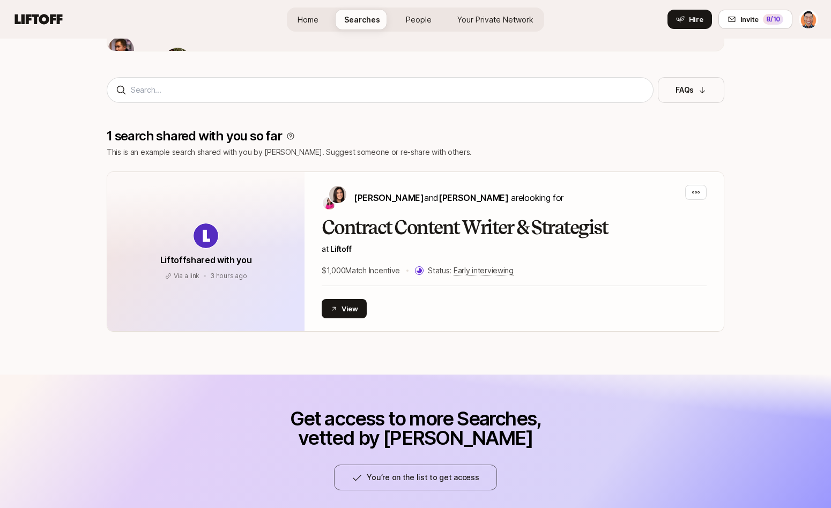
click at [38, 18] on icon at bounding box center [38, 19] width 51 height 15
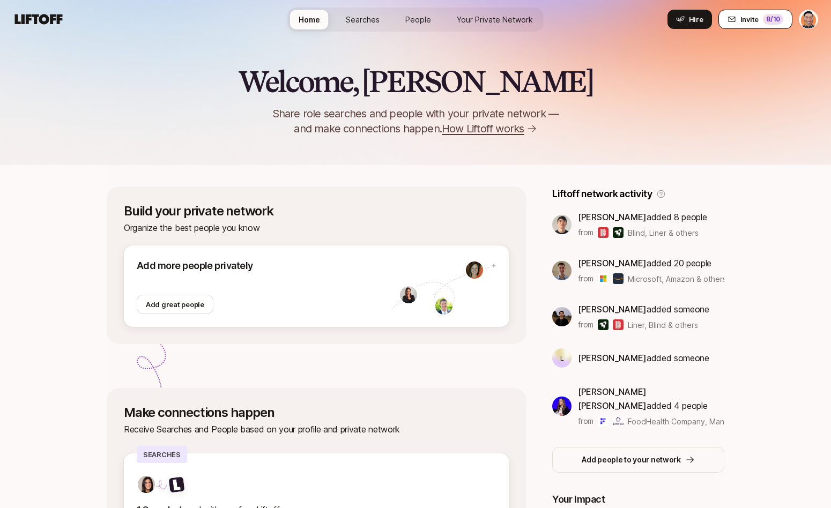
click at [757, 23] on span "Invite" at bounding box center [750, 19] width 18 height 11
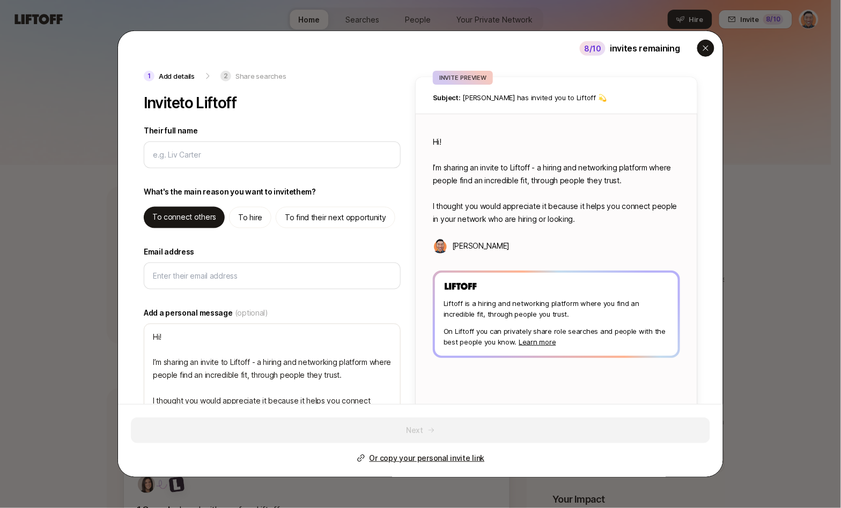
type textarea "x"
click at [707, 50] on icon "button" at bounding box center [705, 48] width 5 height 5
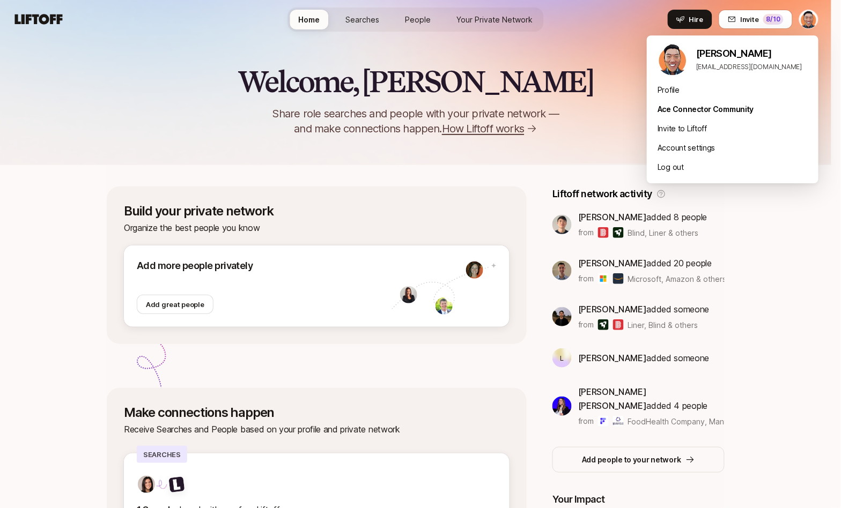
click at [808, 17] on html "Home Searches People Your Private Network Hire Home Searches People Your Privat…" at bounding box center [420, 254] width 841 height 508
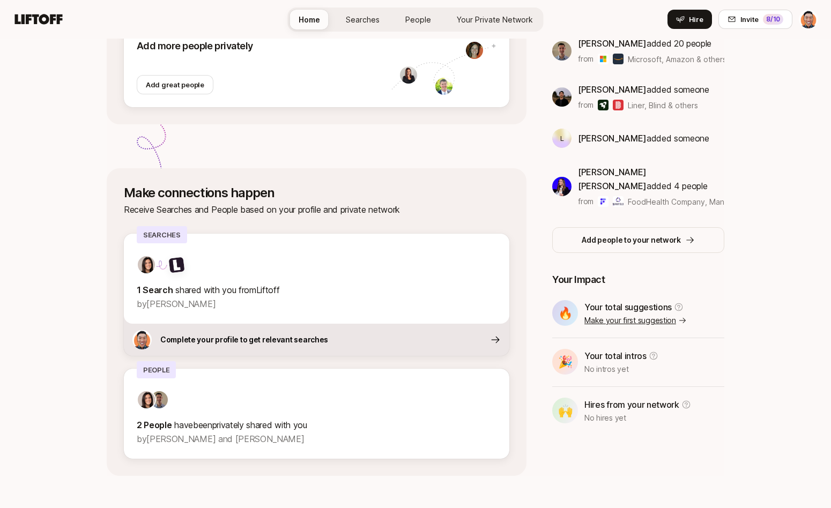
scroll to position [216, 0]
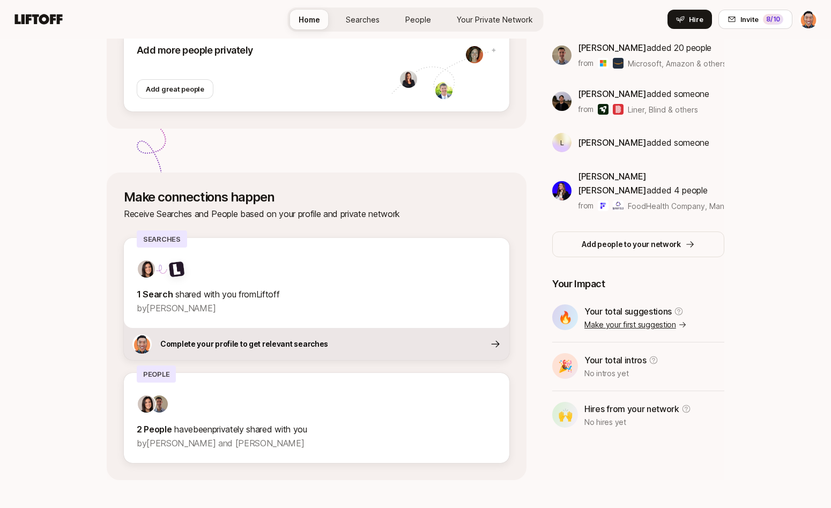
drag, startPoint x: 634, startPoint y: 346, endPoint x: 682, endPoint y: 350, distance: 48.4
click at [682, 353] on div "🎉 Your total intros No intros yet" at bounding box center [638, 366] width 172 height 27
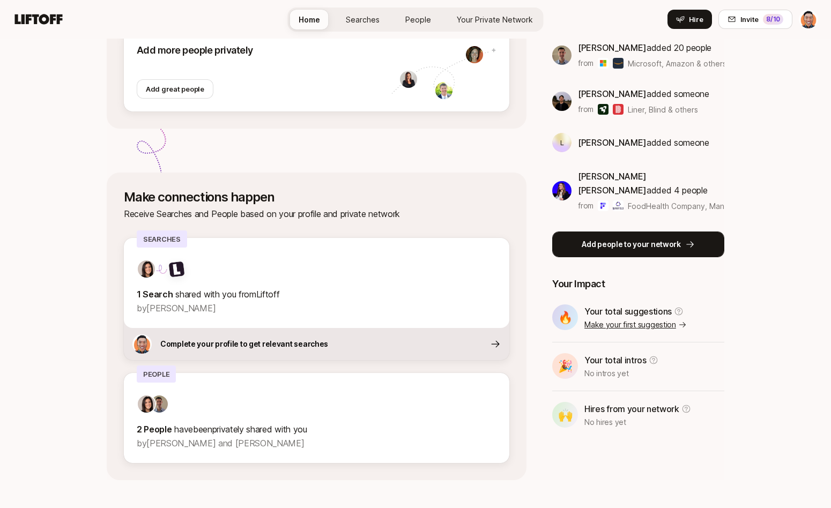
click at [662, 238] on p "Add people to your network" at bounding box center [631, 244] width 99 height 13
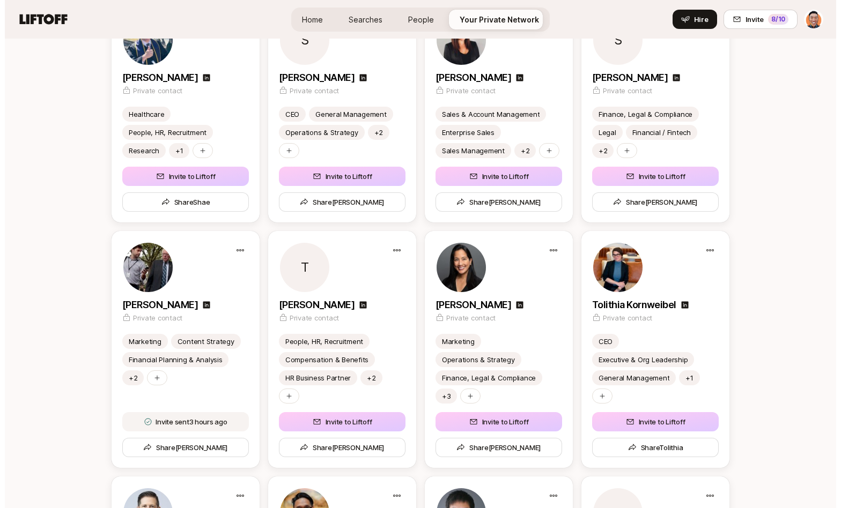
scroll to position [4422, 0]
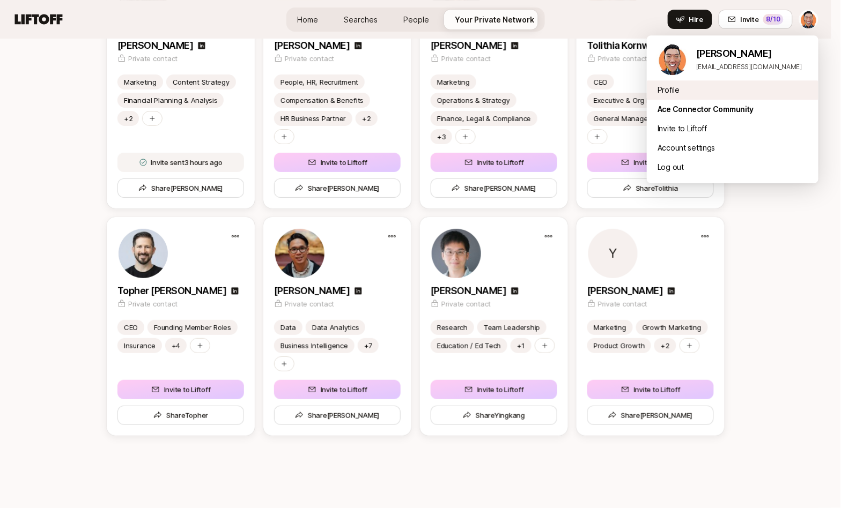
click at [686, 90] on div "Profile" at bounding box center [733, 89] width 172 height 19
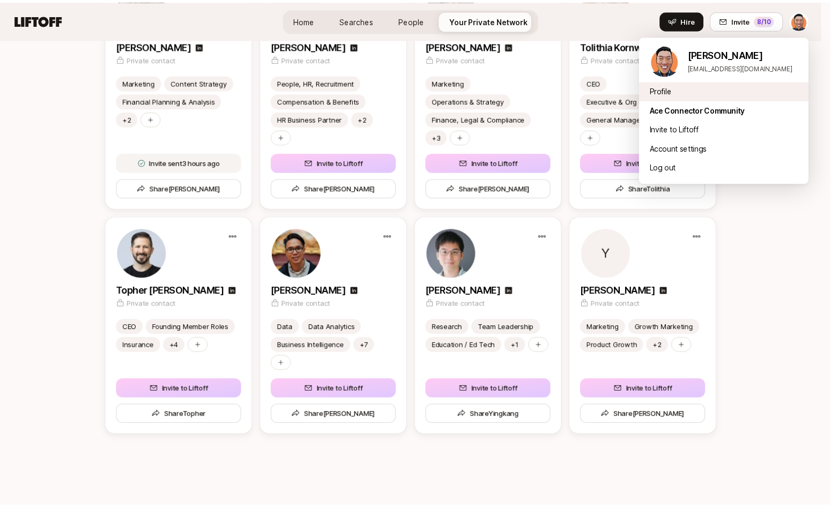
scroll to position [61, 0]
